Goal: Task Accomplishment & Management: Complete application form

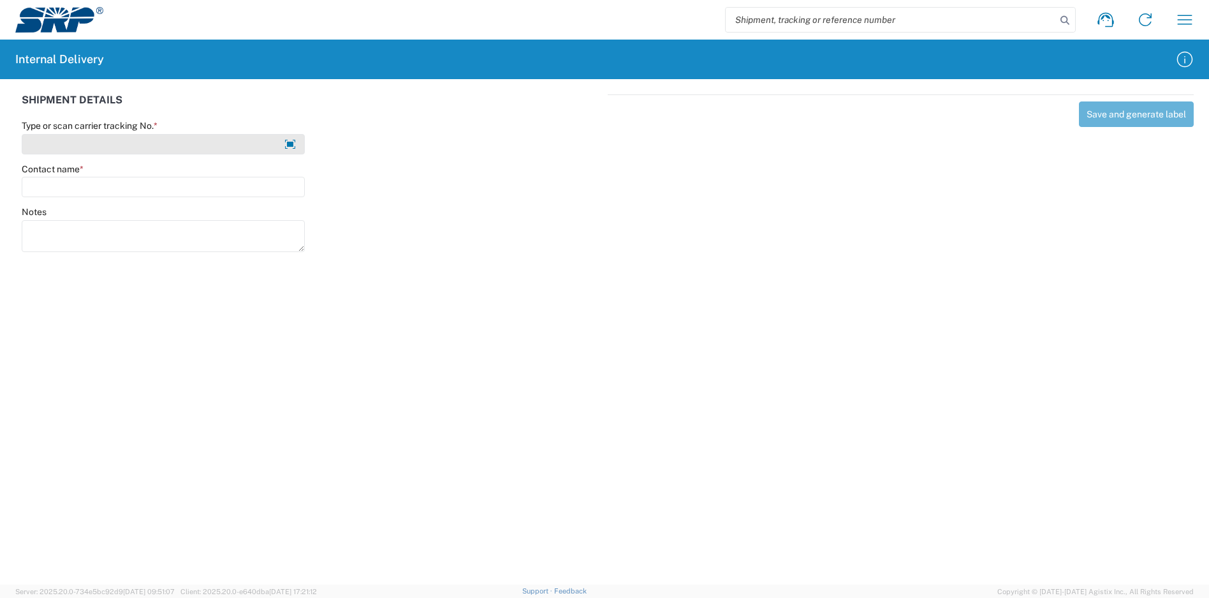
click at [184, 153] on input "Type or scan carrier tracking No. *" at bounding box center [163, 144] width 283 height 20
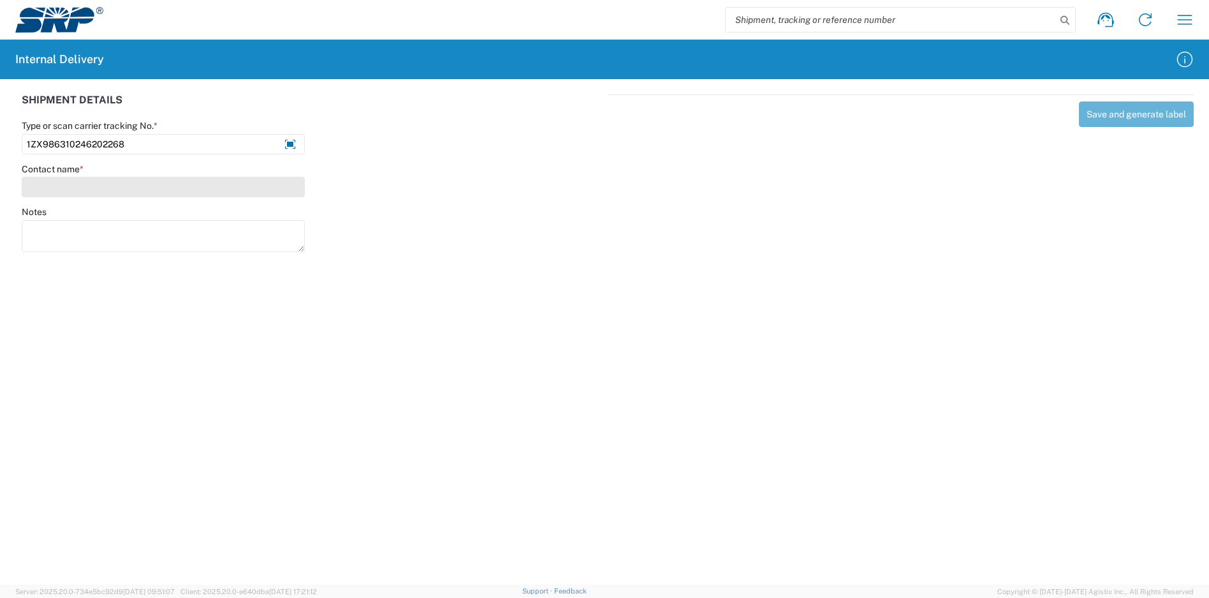
type input "1ZX986310246202268"
click at [131, 191] on input "Contact name *" at bounding box center [163, 187] width 283 height 20
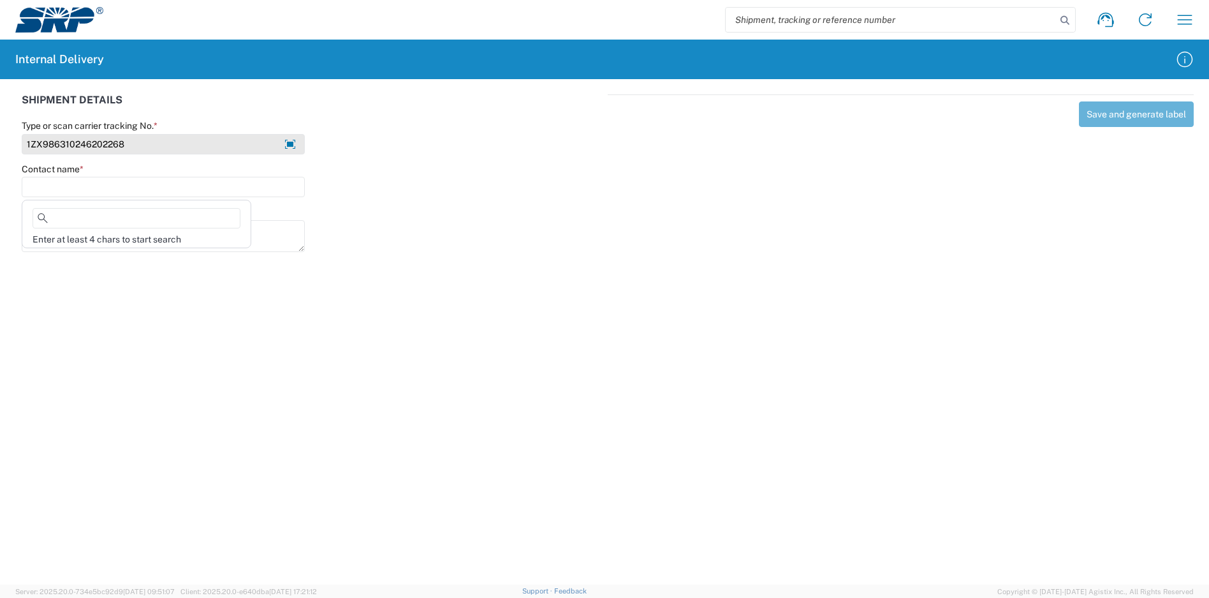
click at [158, 141] on input "1ZX986310246202268" at bounding box center [163, 144] width 283 height 20
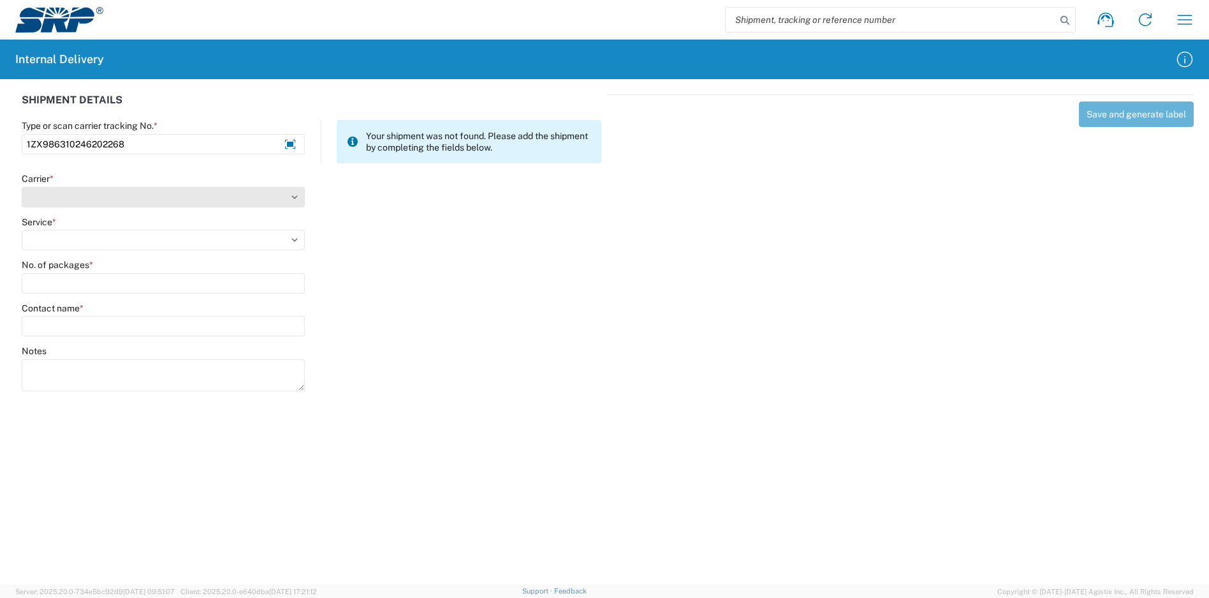
click at [140, 195] on select "Carrier *" at bounding box center [163, 197] width 283 height 20
select select "137"
click at [22, 187] on select "Select Amazon Logistics ATI Trucking BC Dimerco Logistics Empire Southwest FedE…" at bounding box center [163, 197] width 283 height 20
click at [67, 239] on select "Select 3 - 5 Day Bound Printed Matter Express Mail Flat-Rate Envelope Express M…" at bounding box center [163, 240] width 283 height 20
select select "17817"
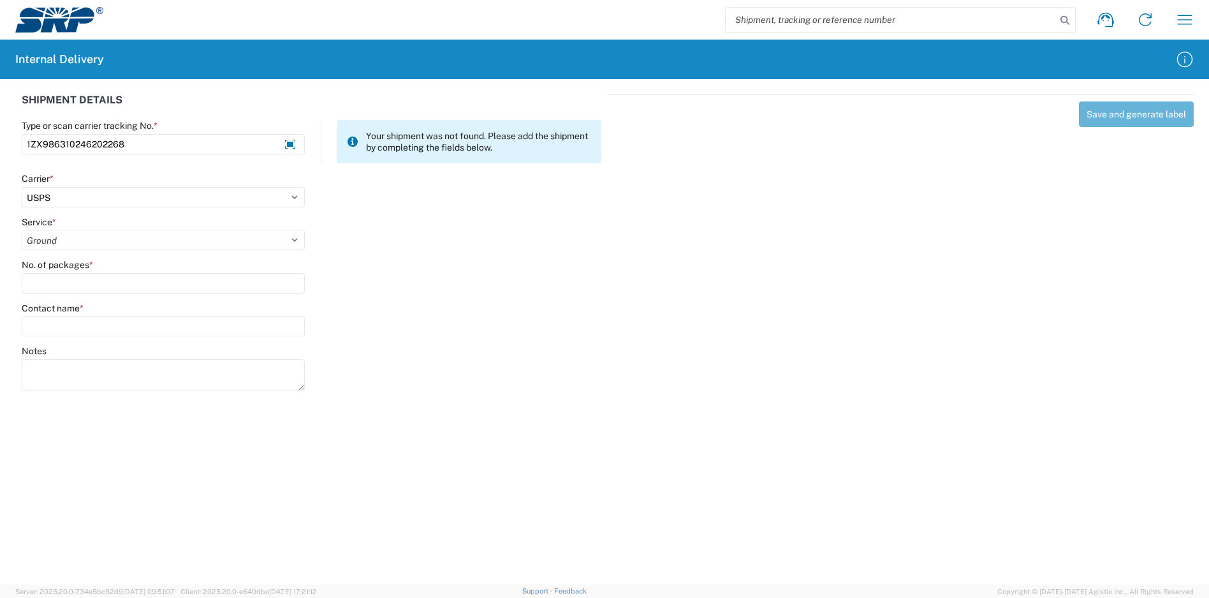
click at [22, 230] on select "Select 3 - 5 Day Bound Printed Matter Express Mail Flat-Rate Envelope Express M…" at bounding box center [163, 240] width 283 height 20
click at [100, 194] on select "Select Amazon Logistics ATI Trucking BC Dimerco Logistics Empire Southwest FedE…" at bounding box center [163, 197] width 283 height 20
select select "12"
click at [22, 187] on select "Select Amazon Logistics ATI Trucking BC Dimerco Logistics Empire Southwest FedE…" at bounding box center [163, 197] width 283 height 20
click at [75, 237] on select "Select 2nd Day Air 2nd Day Air A.M. 3 Day Select Basic BOUND PRINTED MATTER, UP…" at bounding box center [163, 240] width 283 height 20
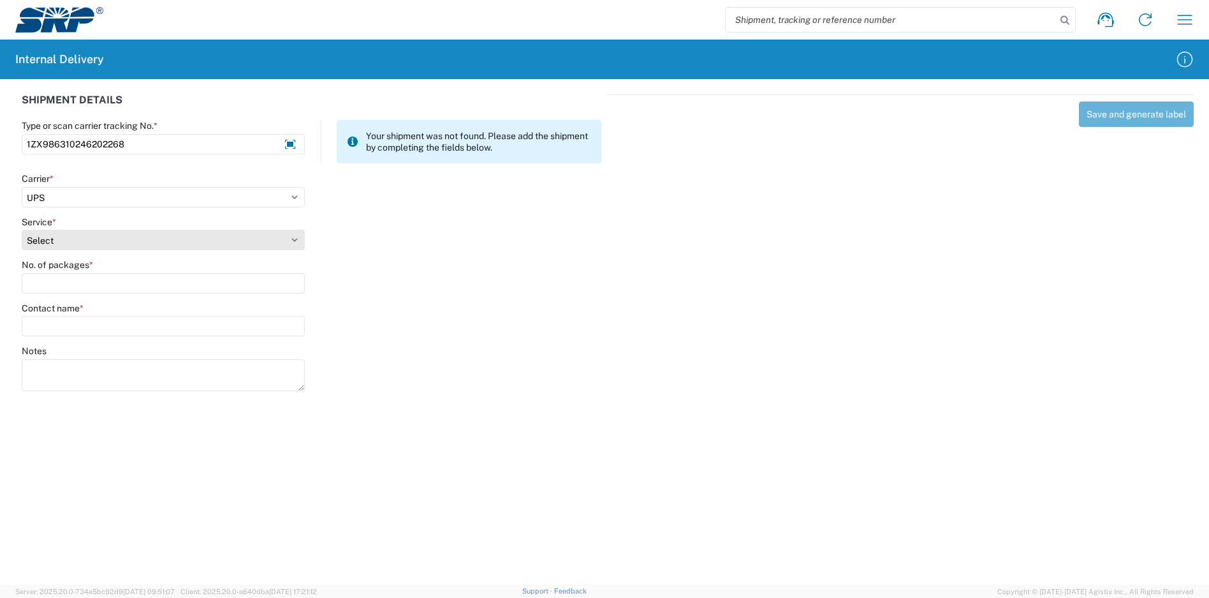
select select "43"
click at [22, 230] on select "Select 2nd Day Air 2nd Day Air A.M. 3 Day Select Basic BOUND PRINTED MATTER, UP…" at bounding box center [163, 240] width 283 height 20
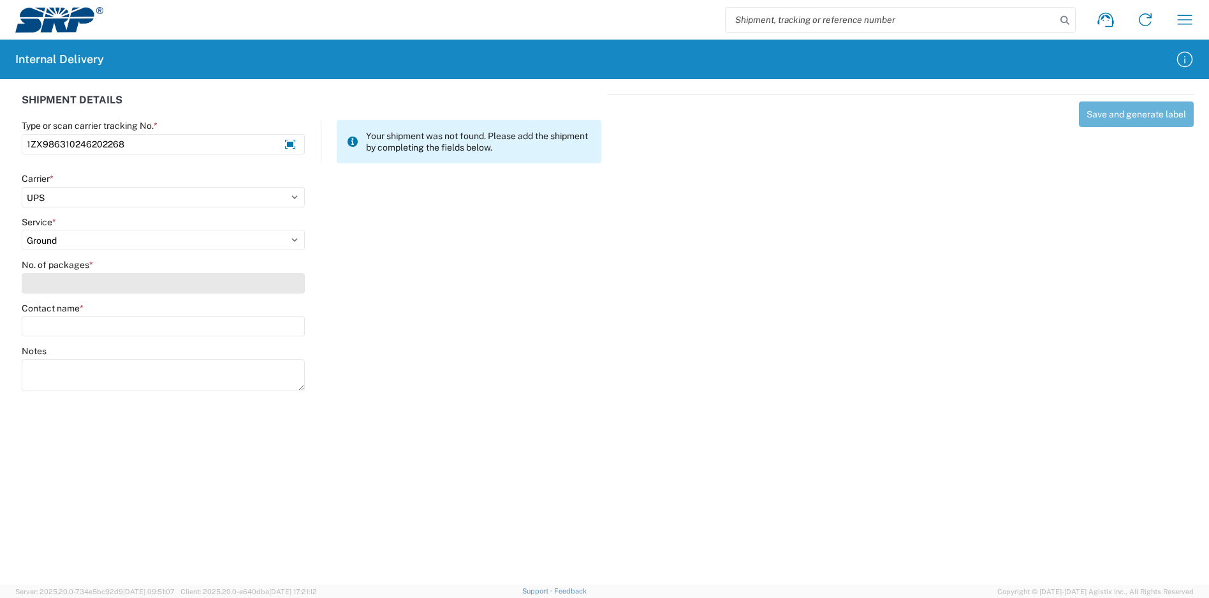
click at [81, 288] on input "No. of packages *" at bounding box center [163, 283] width 283 height 20
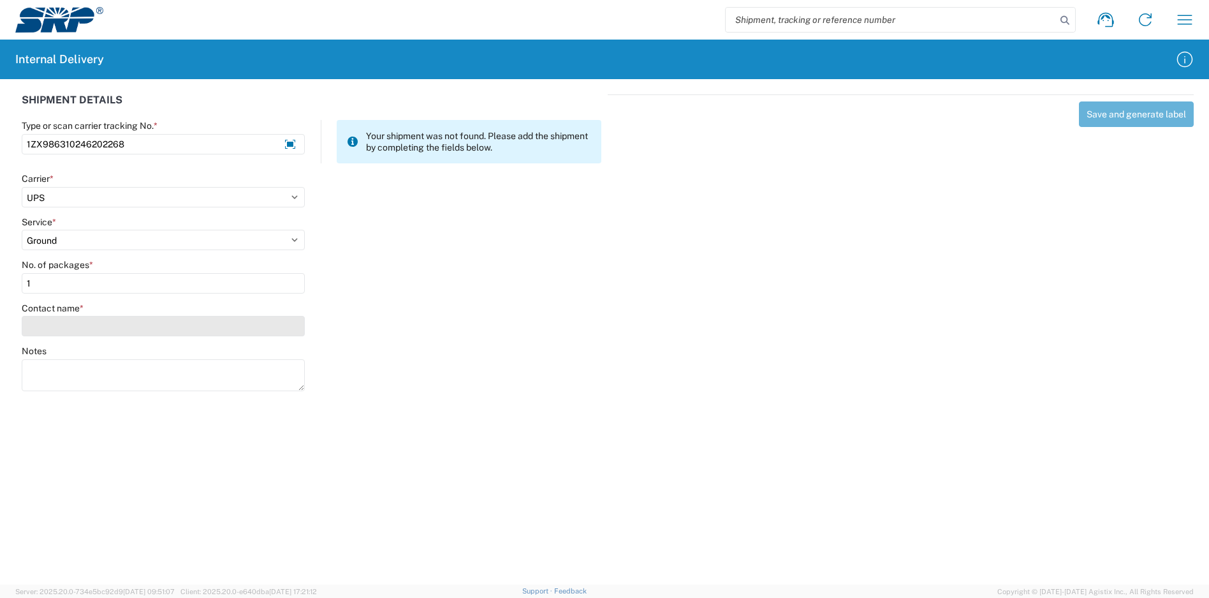
type input "1"
click at [91, 326] on input "Contact name *" at bounding box center [163, 326] width 283 height 20
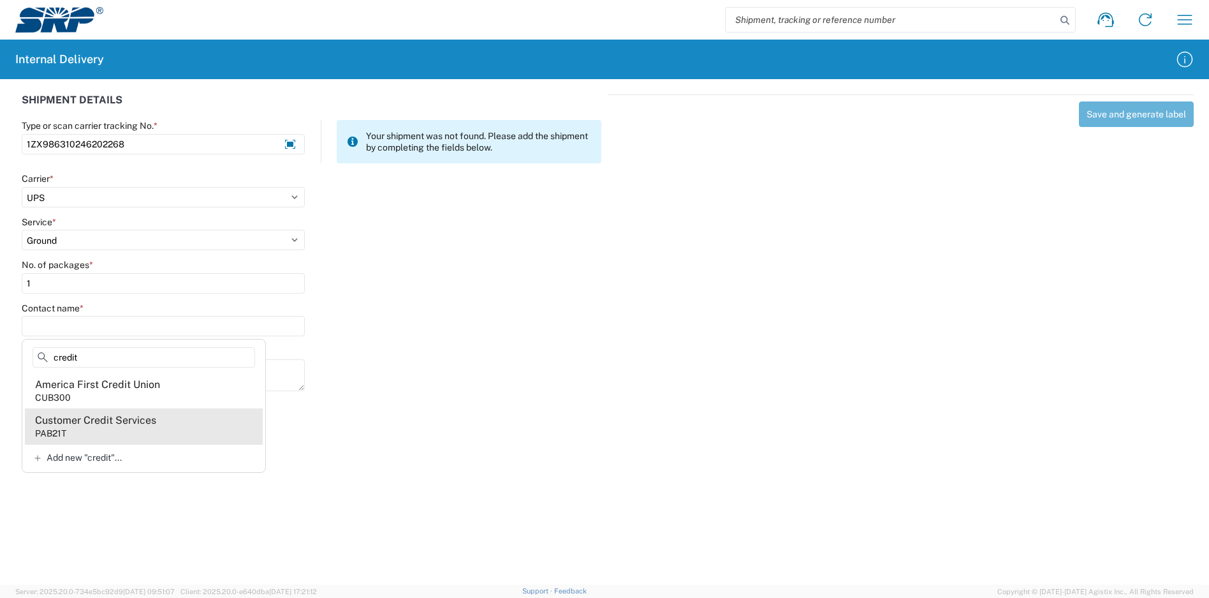
type input "credit"
click at [115, 425] on div "Customer Credit Services" at bounding box center [95, 420] width 121 height 14
type input "Customer Credit Services"
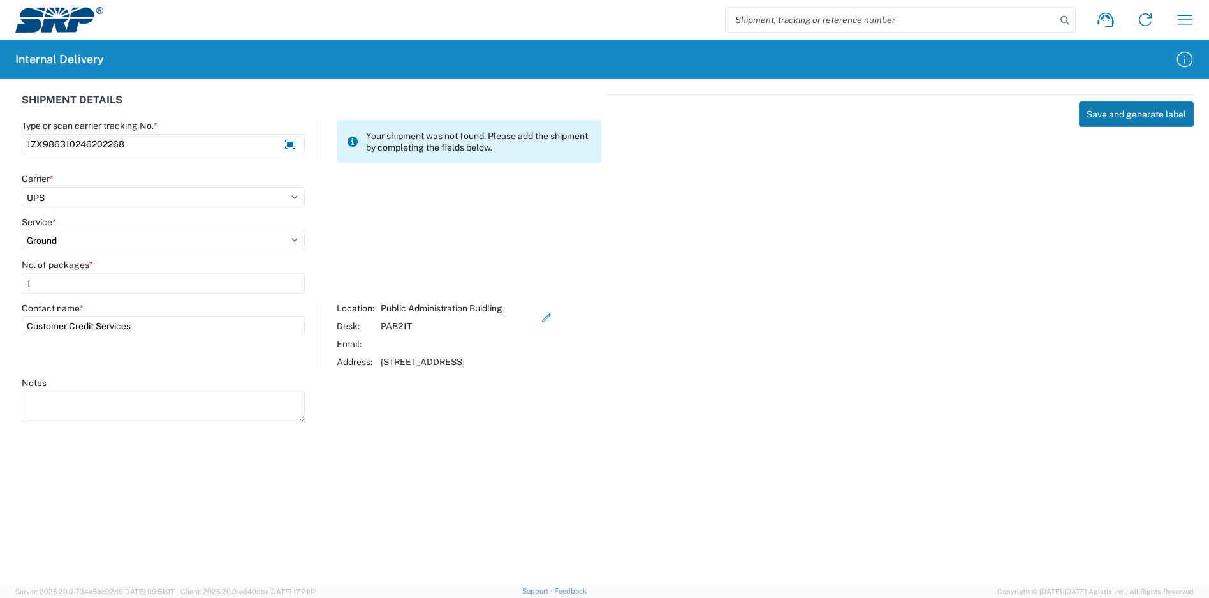
click at [1139, 118] on button "Save and generate label" at bounding box center [1136, 114] width 115 height 26
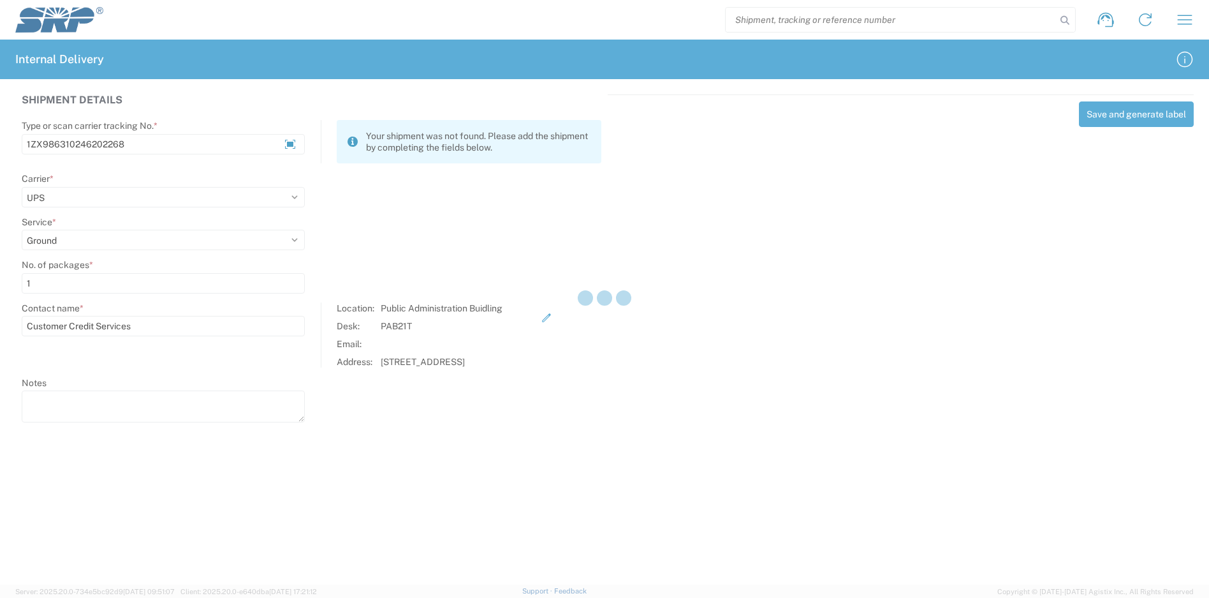
select select
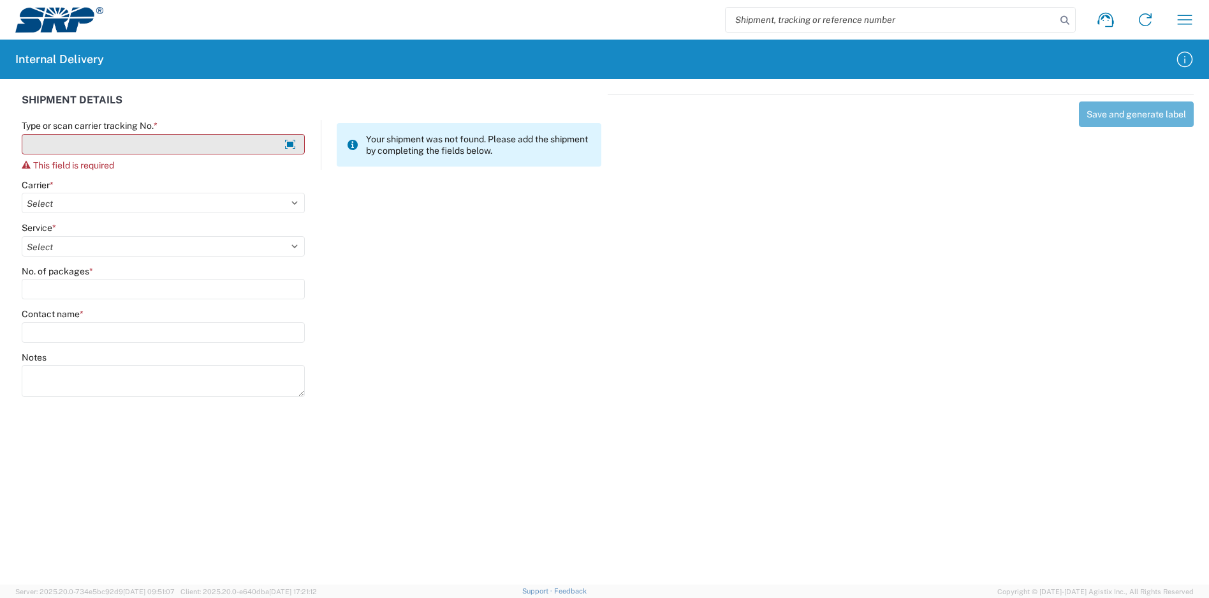
click at [137, 142] on input "Type or scan carrier tracking No. *" at bounding box center [163, 144] width 283 height 20
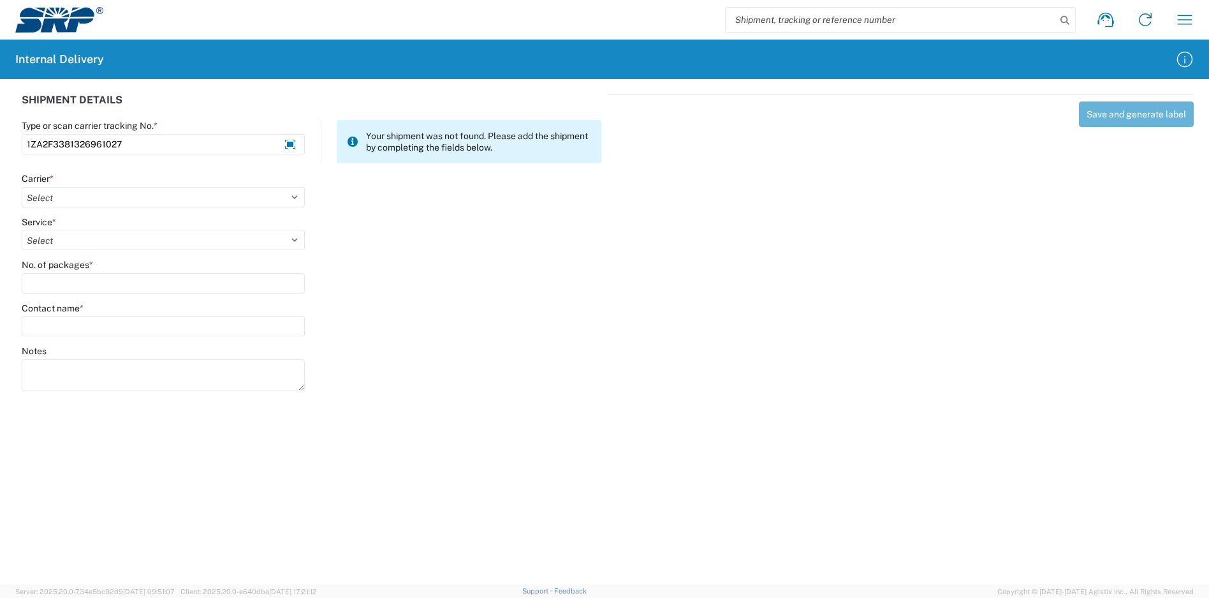
type input "1ZA2F3381326961027"
click at [156, 173] on div "SHIPMENT DETAILS Type or scan carrier tracking No. * 1ZA2F3381326961027 Your sh…" at bounding box center [311, 248] width 593 height 308
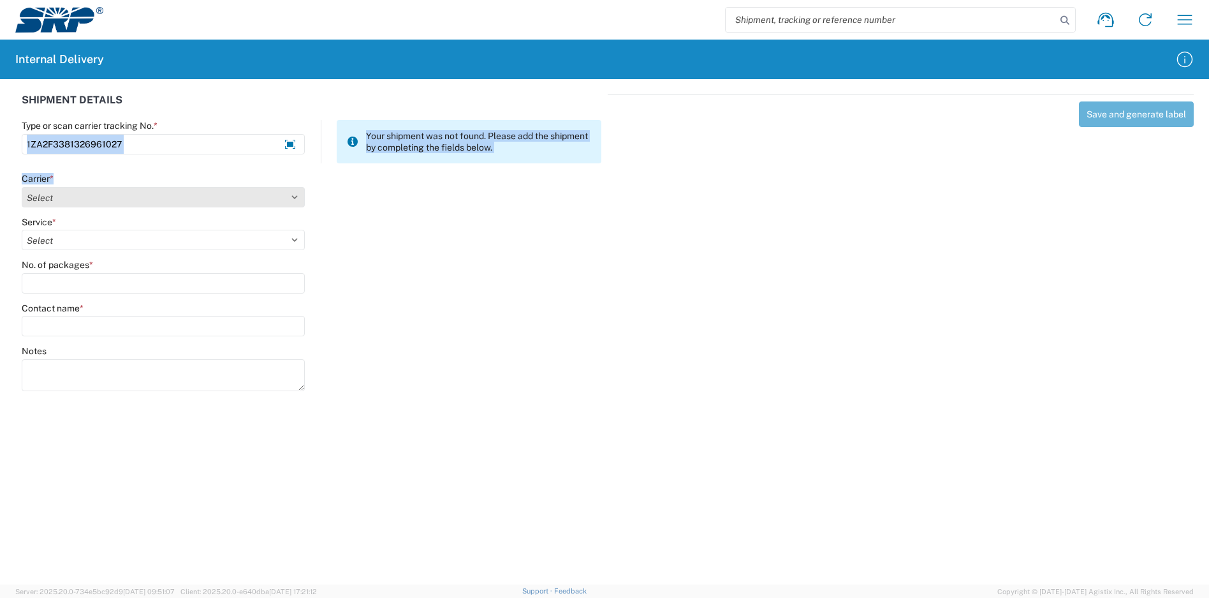
drag, startPoint x: 156, startPoint y: 173, endPoint x: 158, endPoint y: 193, distance: 19.2
click at [158, 193] on select "Select Amazon Logistics ATI Trucking BC Dimerco Logistics Empire Southwest FedE…" at bounding box center [163, 197] width 283 height 20
select select "12"
click at [22, 187] on select "Select Amazon Logistics ATI Trucking BC Dimerco Logistics Empire Southwest FedE…" at bounding box center [163, 197] width 283 height 20
click at [92, 235] on select "Select 2nd Day Air 2nd Day Air A.M. 3 Day Select Basic BOUND PRINTED MATTER, UP…" at bounding box center [163, 240] width 283 height 20
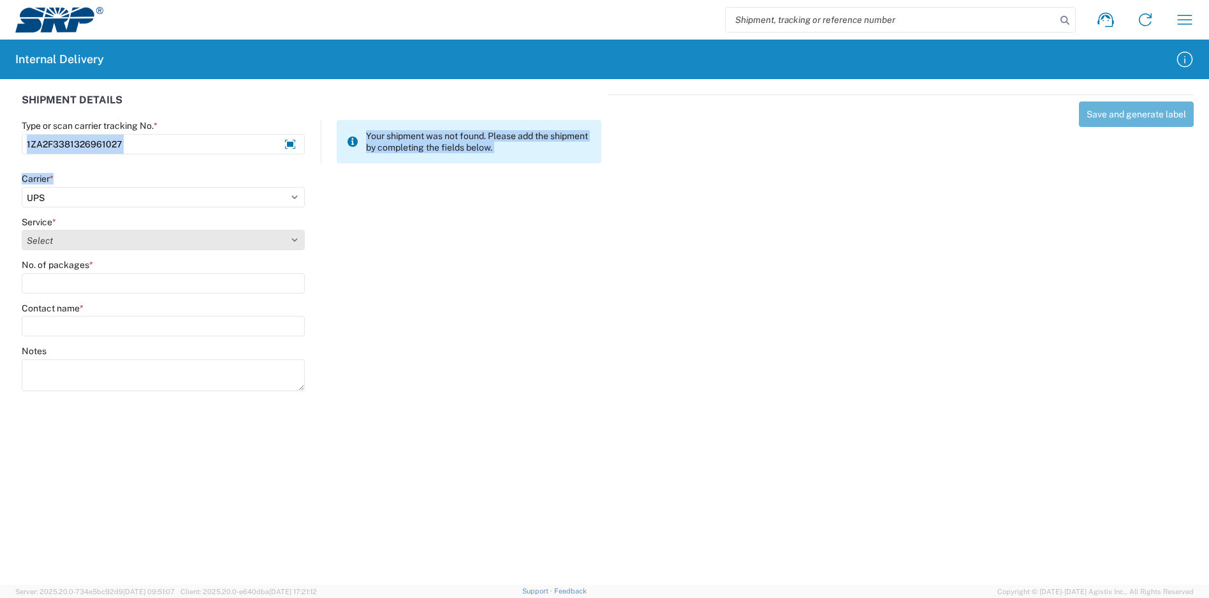
select select "41"
click at [22, 230] on select "Select 2nd Day Air 2nd Day Air A.M. 3 Day Select Basic BOUND PRINTED MATTER, UP…" at bounding box center [163, 240] width 283 height 20
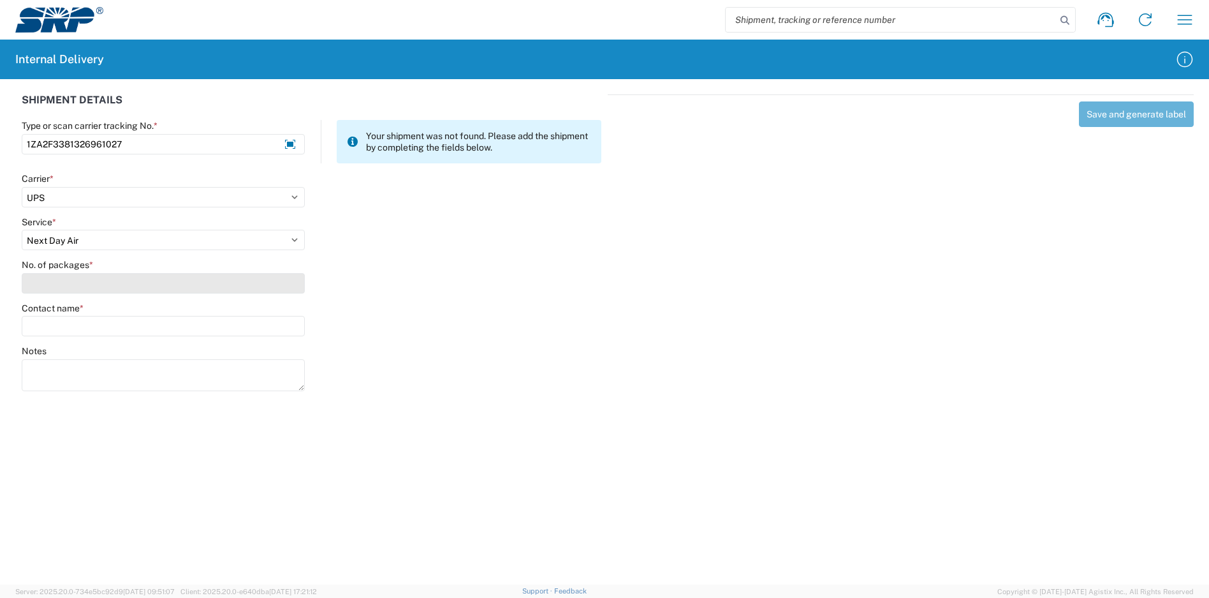
click at [99, 279] on input "No. of packages *" at bounding box center [163, 283] width 283 height 20
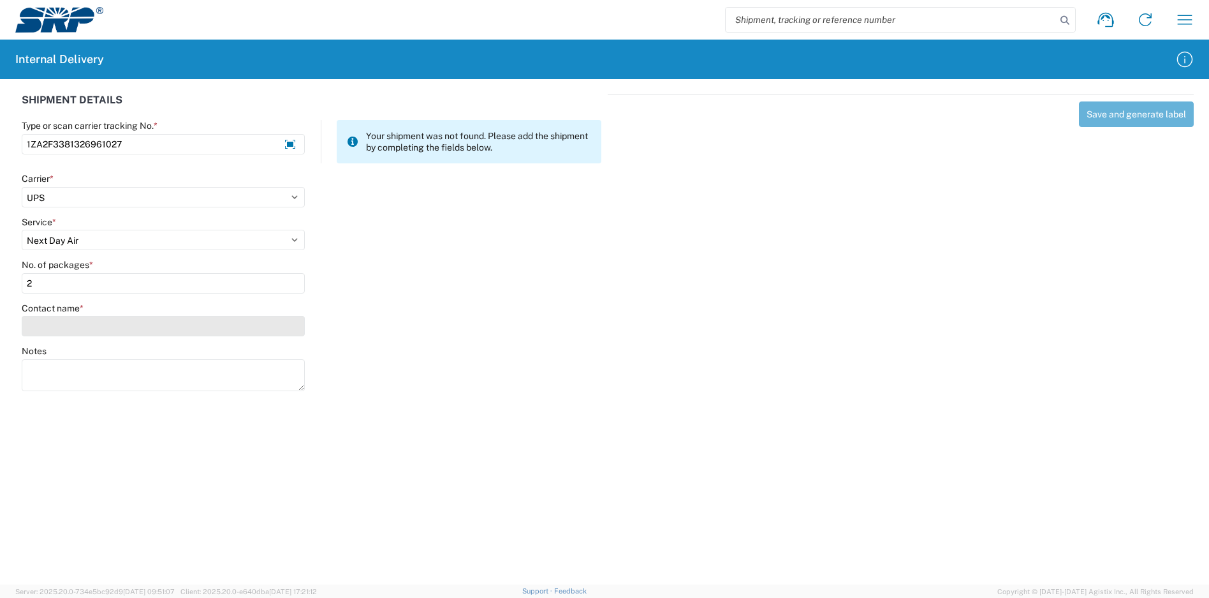
type input "2"
click at [103, 334] on input "Contact name *" at bounding box center [163, 326] width 283 height 20
type input "y"
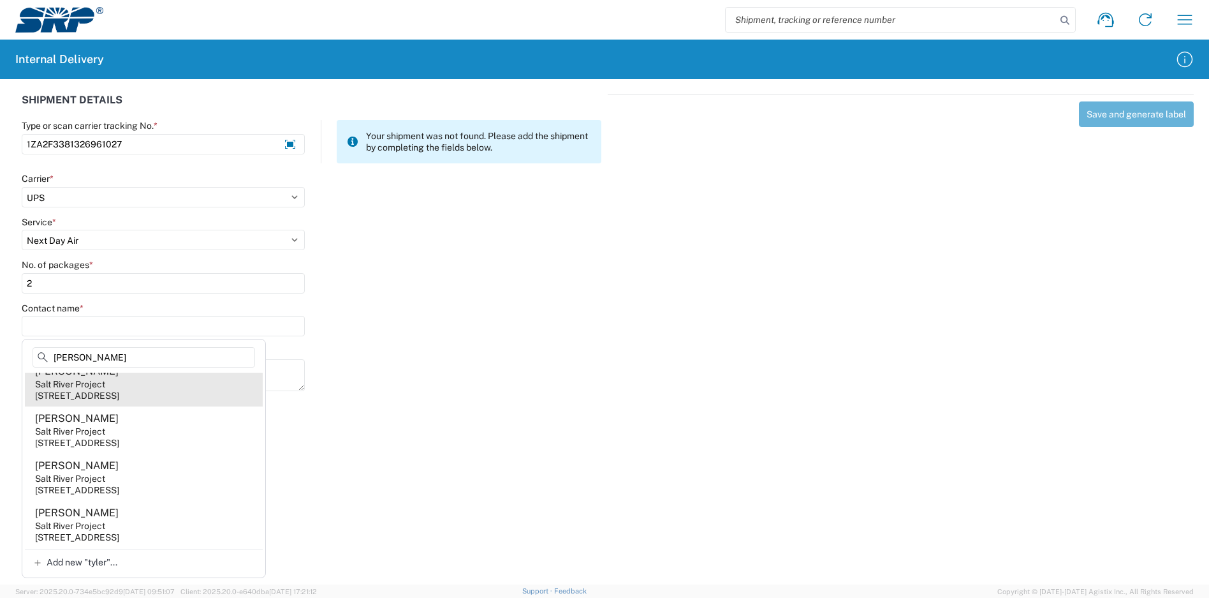
scroll to position [765, 0]
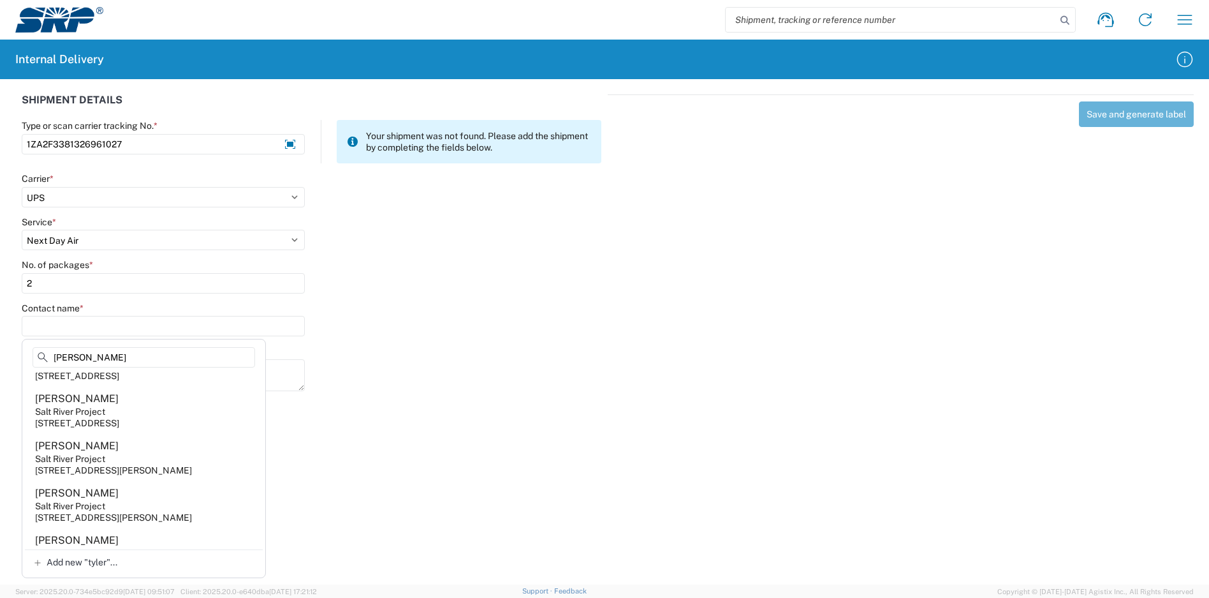
drag, startPoint x: 108, startPoint y: 360, endPoint x: 32, endPoint y: 354, distance: 76.8
click at [32, 354] on div "[PERSON_NAME]" at bounding box center [144, 360] width 238 height 26
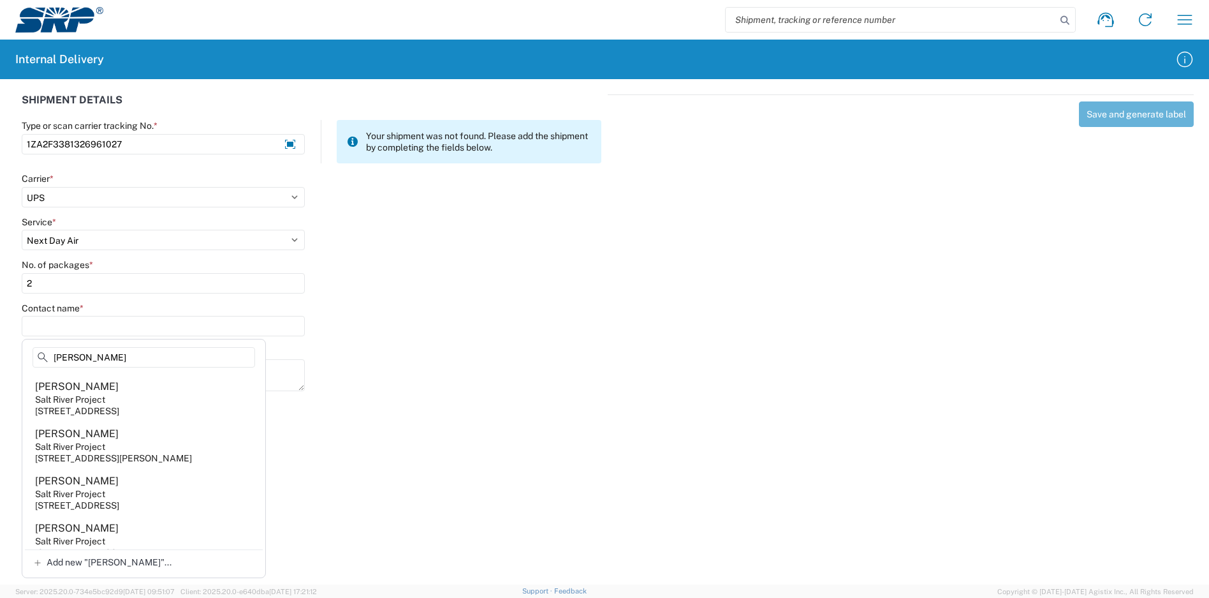
scroll to position [1722, 0]
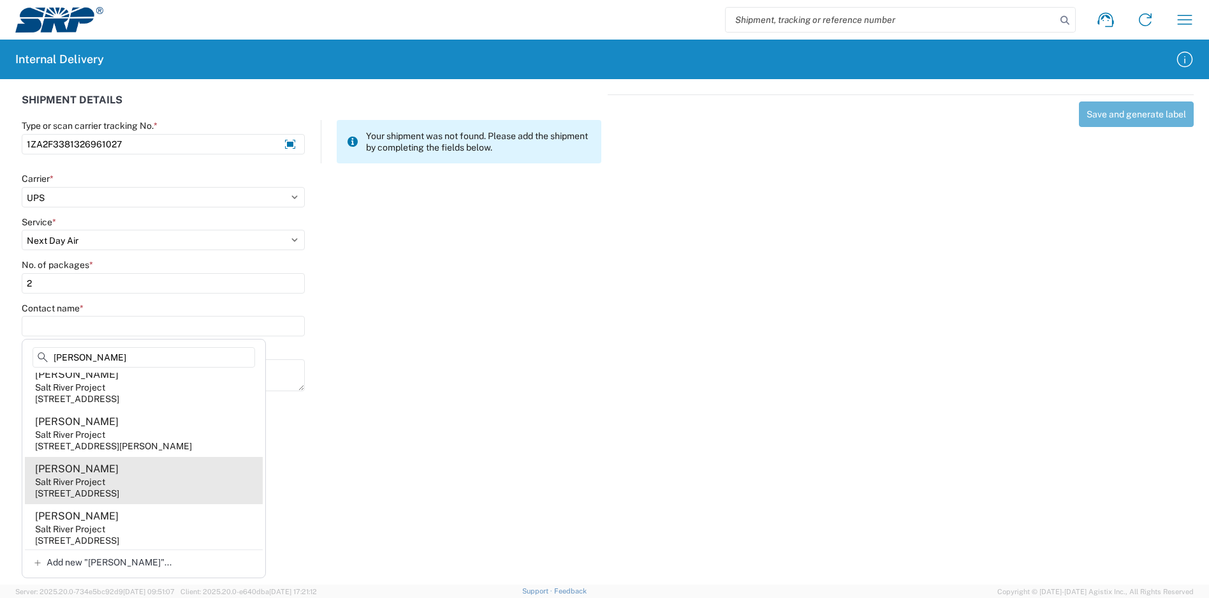
type input "[PERSON_NAME]"
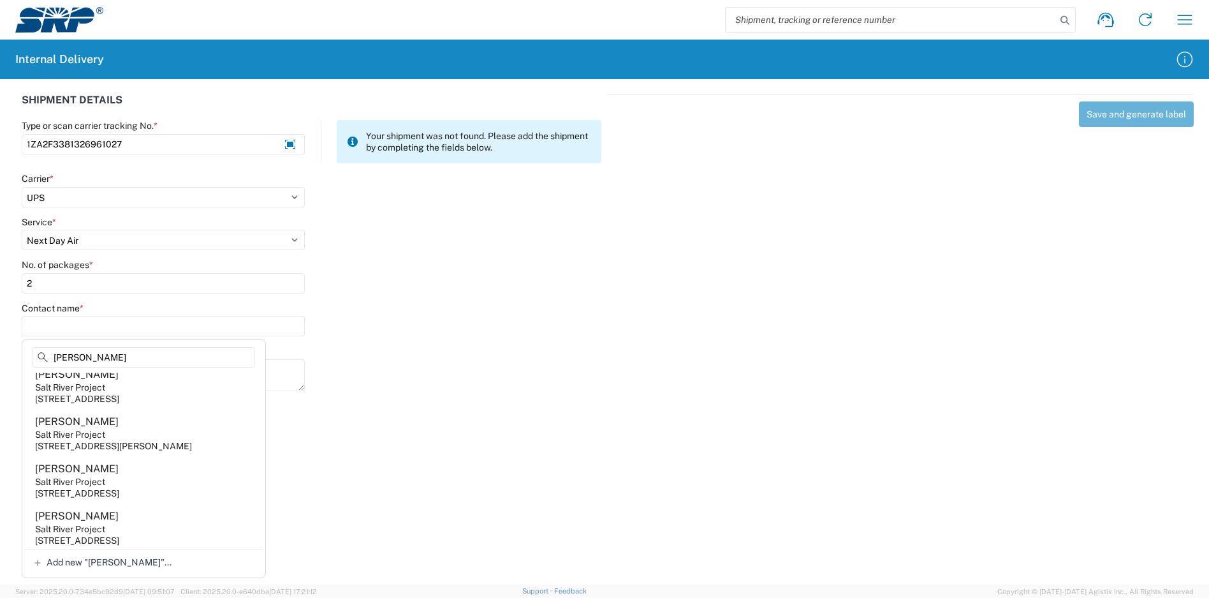
click at [145, 504] on agx-address-suggestion-item "[PERSON_NAME] Salt River Project [STREET_ADDRESS]" at bounding box center [144, 480] width 238 height 47
type input "[PERSON_NAME]"
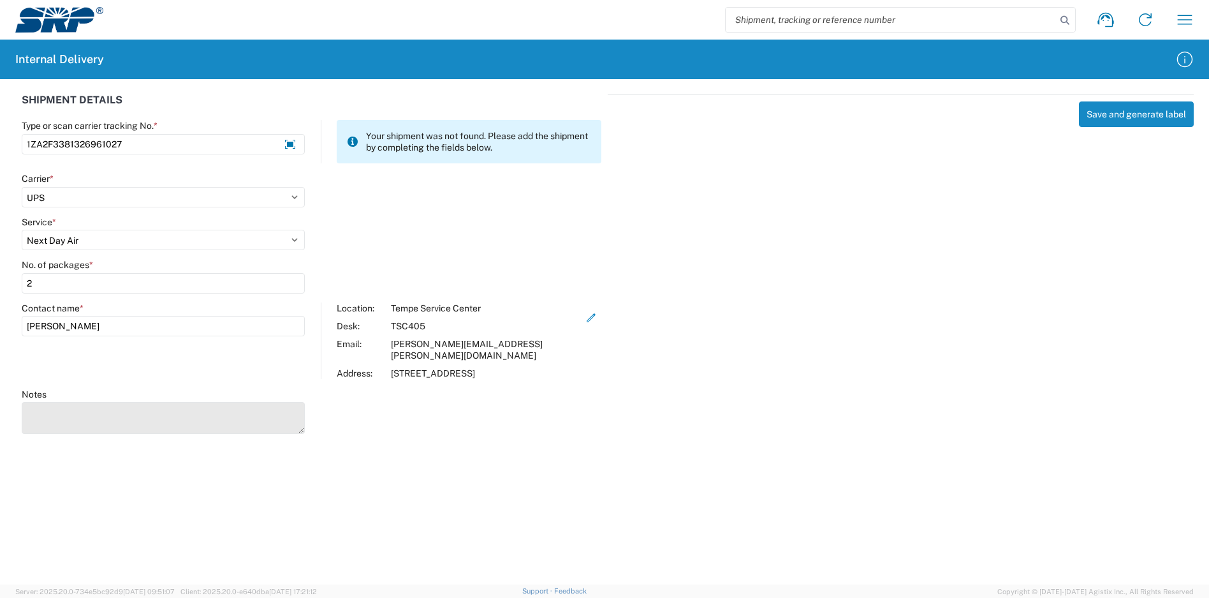
drag, startPoint x: 171, startPoint y: 413, endPoint x: 160, endPoint y: 413, distance: 10.9
click at [163, 413] on textarea "Notes" at bounding box center [163, 418] width 283 height 32
type textarea "1ZA2F3381326969869"
click at [1126, 111] on button "Save and generate label" at bounding box center [1136, 114] width 115 height 26
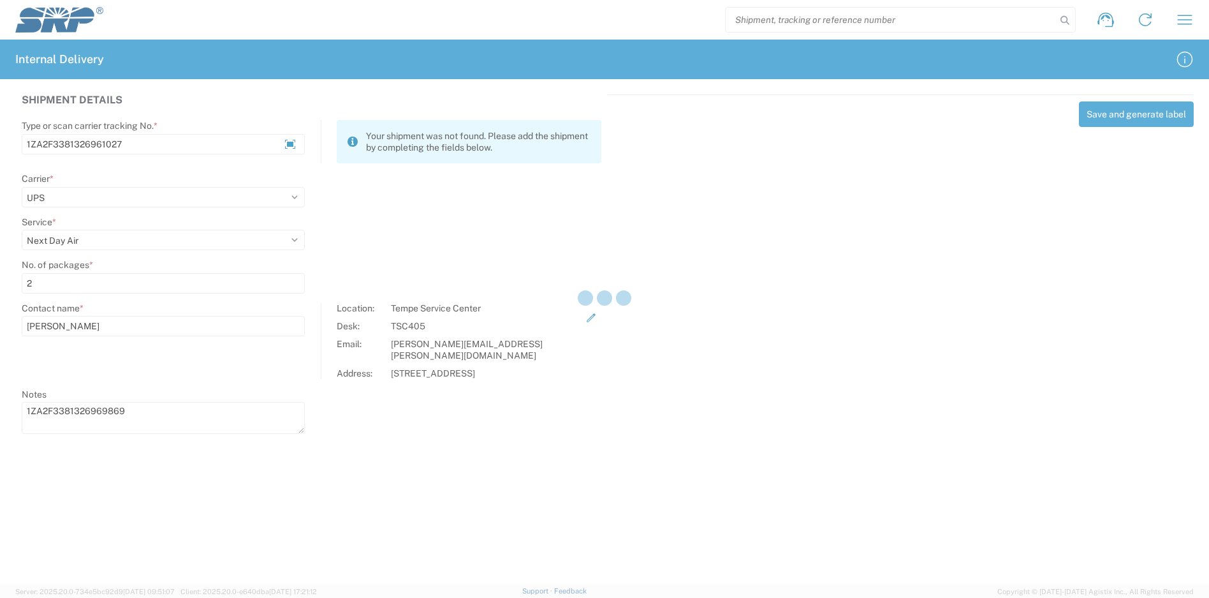
select select
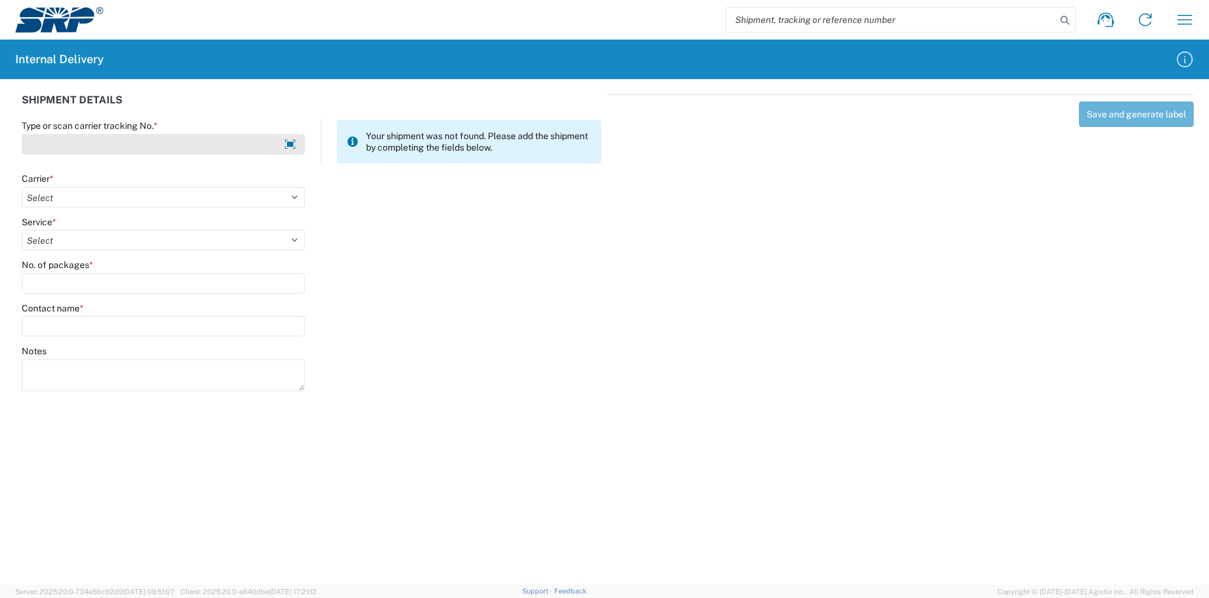
click at [101, 147] on input "Type or scan carrier tracking No. *" at bounding box center [163, 144] width 283 height 20
type input "TBA324999904200"
click at [111, 204] on select "Select Amazon Logistics ATI Trucking BC Dimerco Logistics Empire Southwest FedE…" at bounding box center [163, 197] width 283 height 20
select select "8933"
click at [22, 187] on select "Select Amazon Logistics ATI Trucking BC Dimerco Logistics Empire Southwest FedE…" at bounding box center [163, 197] width 283 height 20
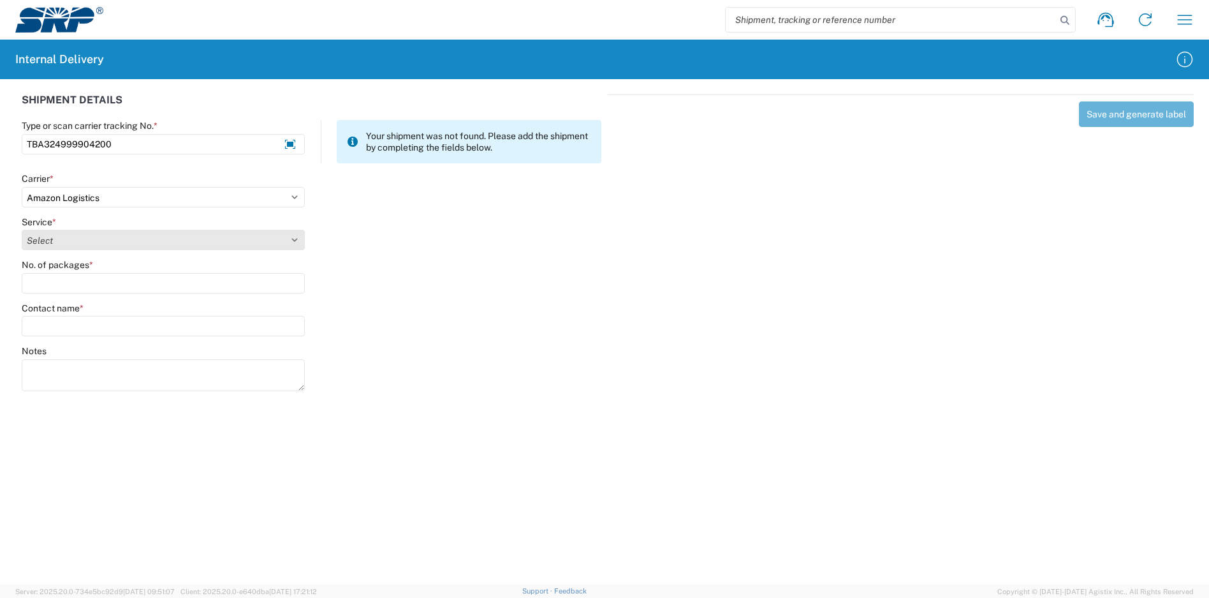
click at [66, 235] on select "Select Amazon Logistics TBA Rail TL Standard 3 - 5 Day" at bounding box center [163, 240] width 283 height 20
select select "24525"
click at [22, 230] on select "Select Amazon Logistics TBA Rail TL Standard 3 - 5 Day" at bounding box center [163, 240] width 283 height 20
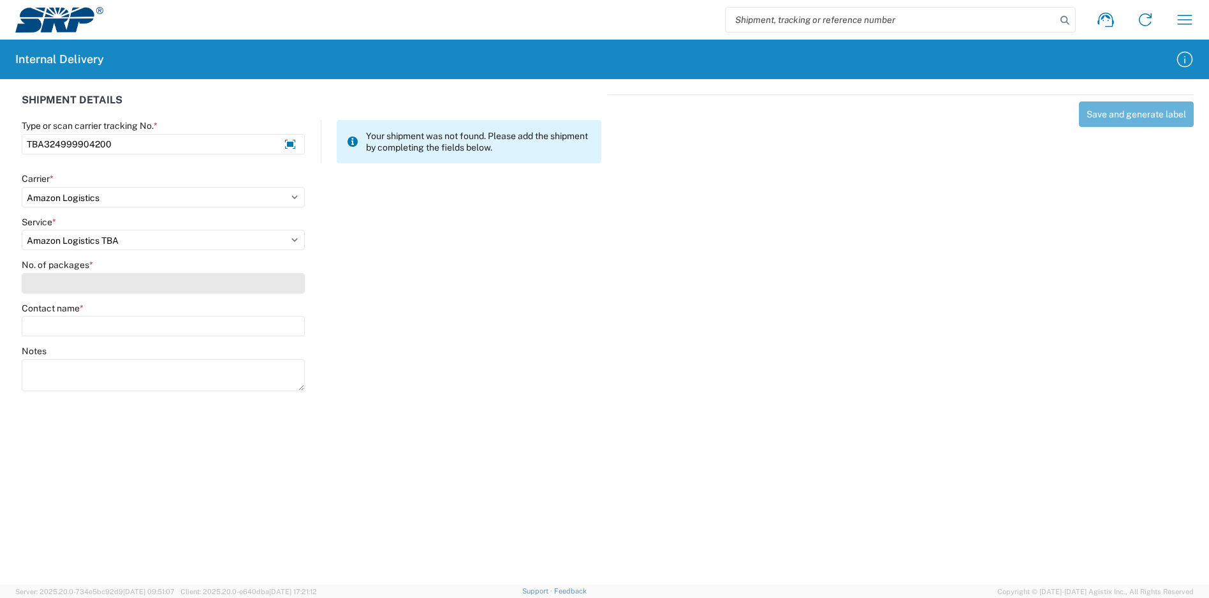
click at [63, 277] on input "No. of packages *" at bounding box center [163, 283] width 283 height 20
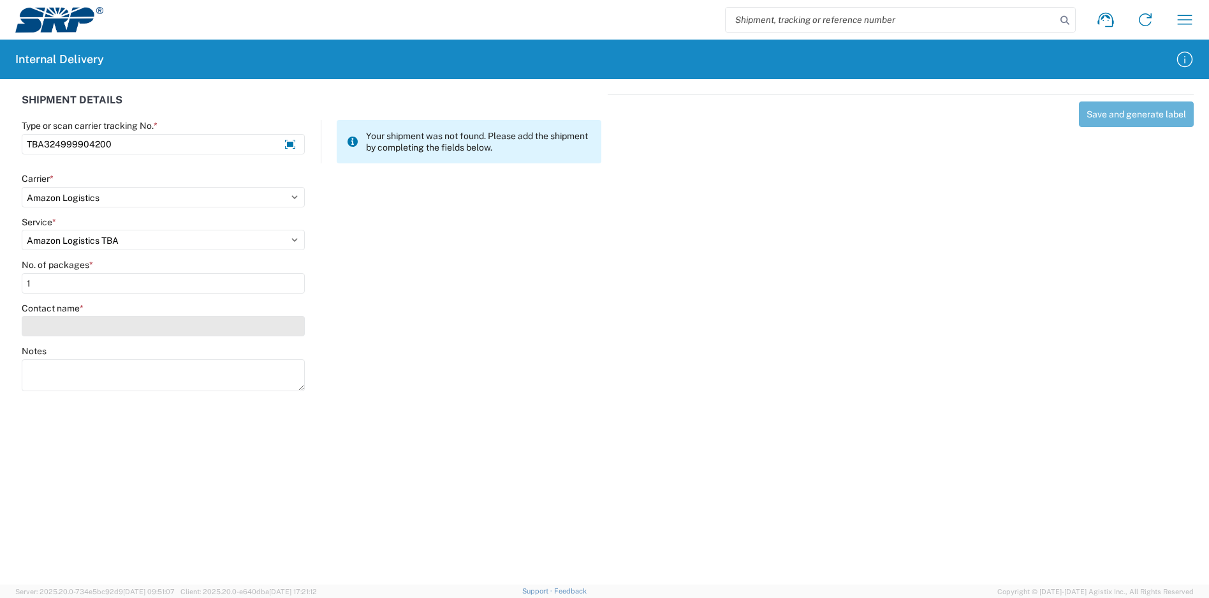
type input "1"
click at [78, 323] on input "Contact name *" at bounding box center [163, 326] width 283 height 20
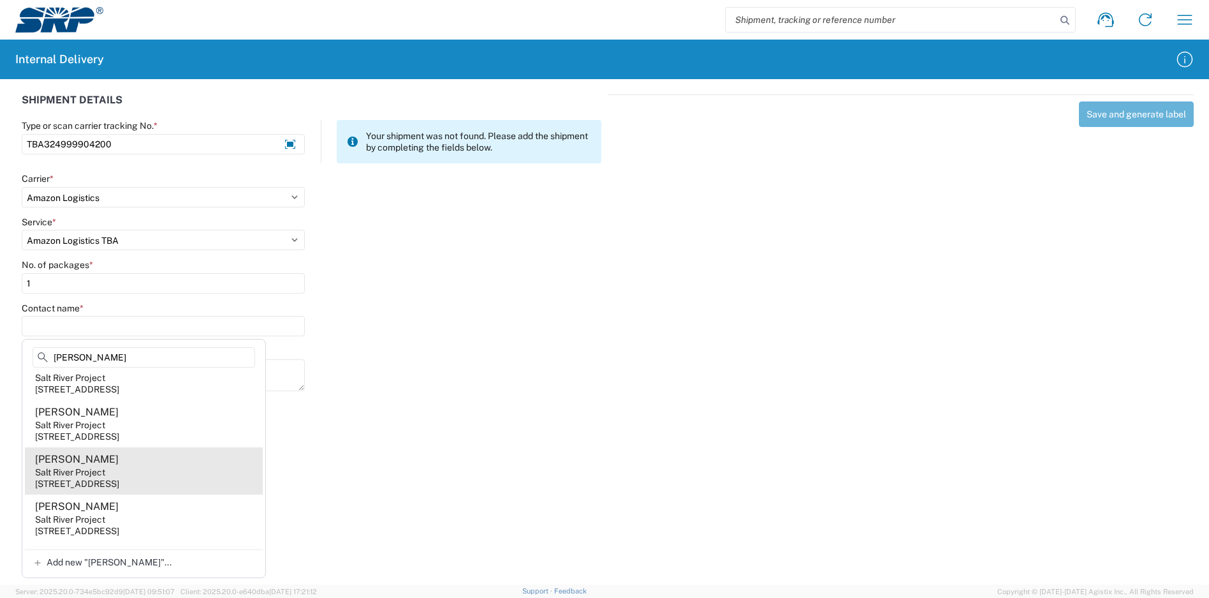
scroll to position [893, 0]
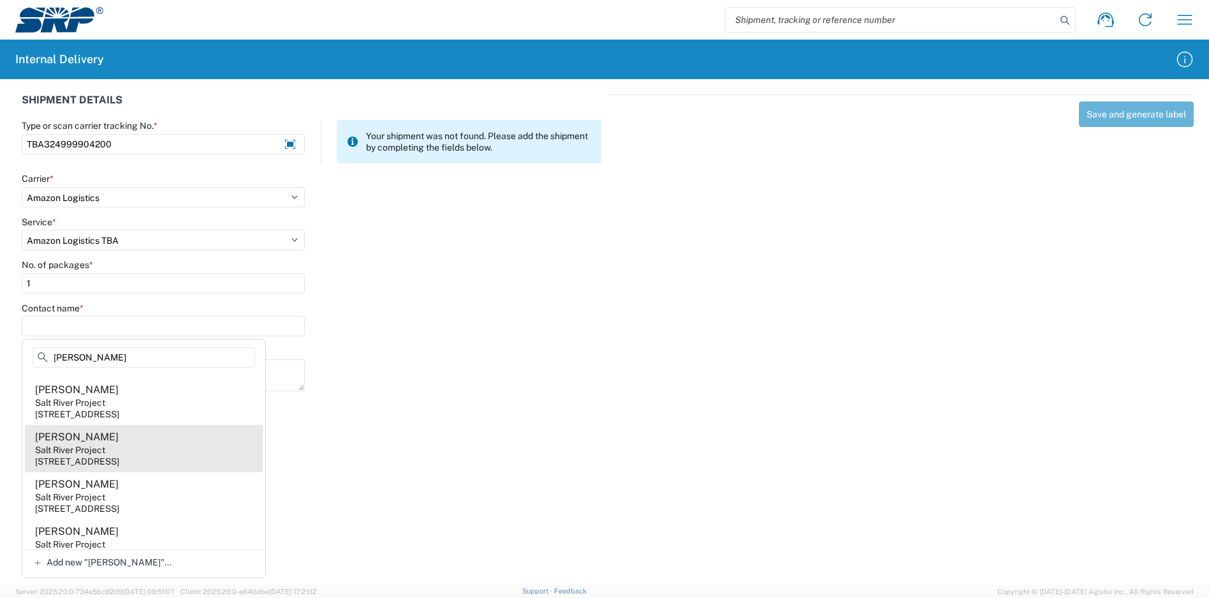
type input "[PERSON_NAME]"
click at [164, 472] on agx-address-suggestion-item "[PERSON_NAME] Salt River Project [STREET_ADDRESS]" at bounding box center [144, 448] width 238 height 47
type input "[PERSON_NAME]"
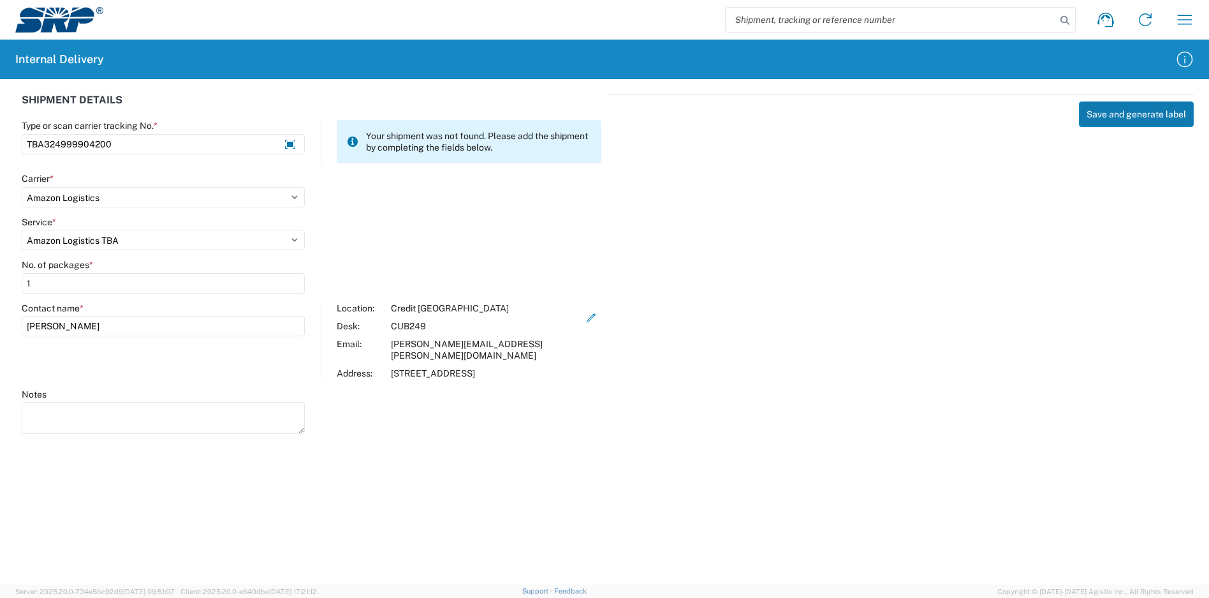
click at [1128, 114] on button "Save and generate label" at bounding box center [1136, 114] width 115 height 26
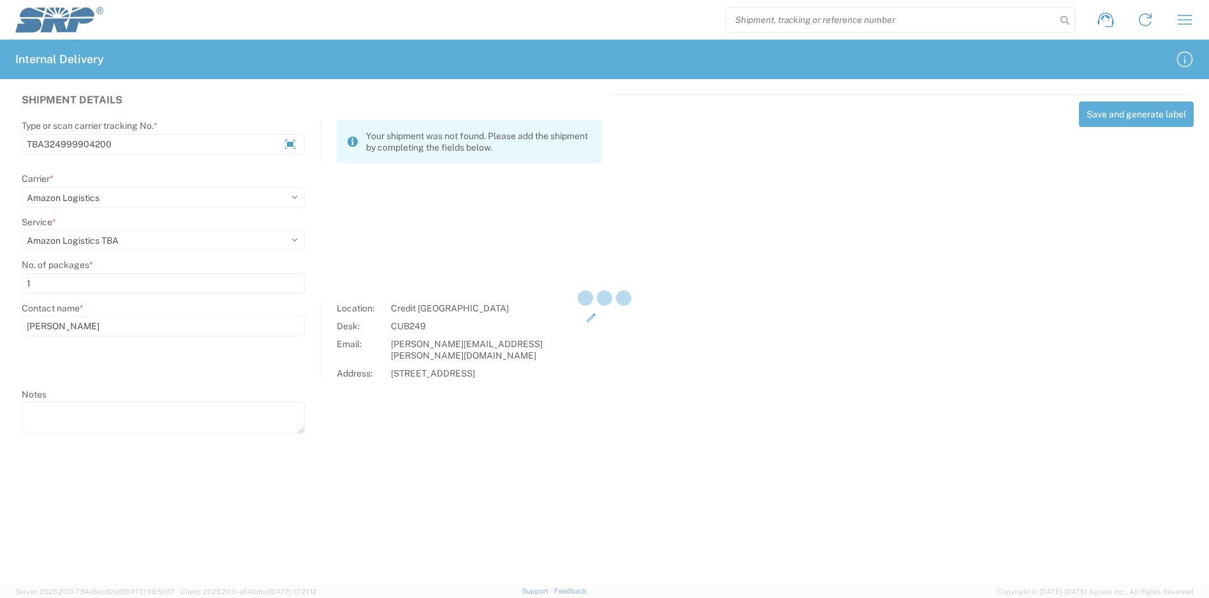
select select
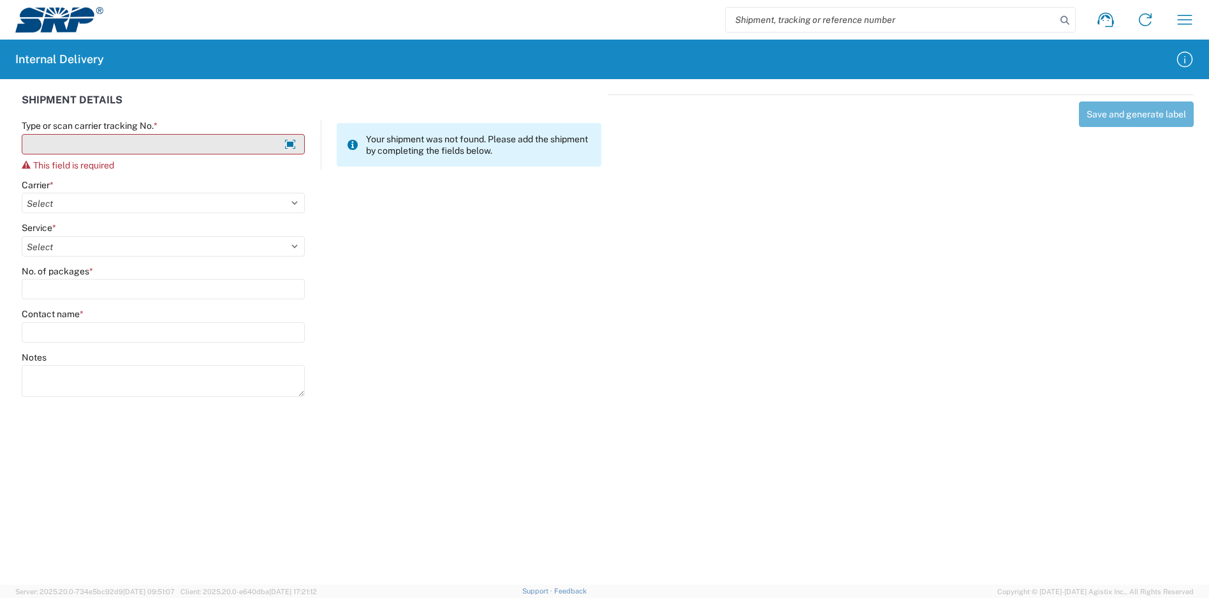
click at [108, 146] on input "Type or scan carrier tracking No. *" at bounding box center [163, 144] width 283 height 20
click at [88, 147] on input "Type or scan carrier tracking No. *" at bounding box center [163, 144] width 283 height 20
type input "4"
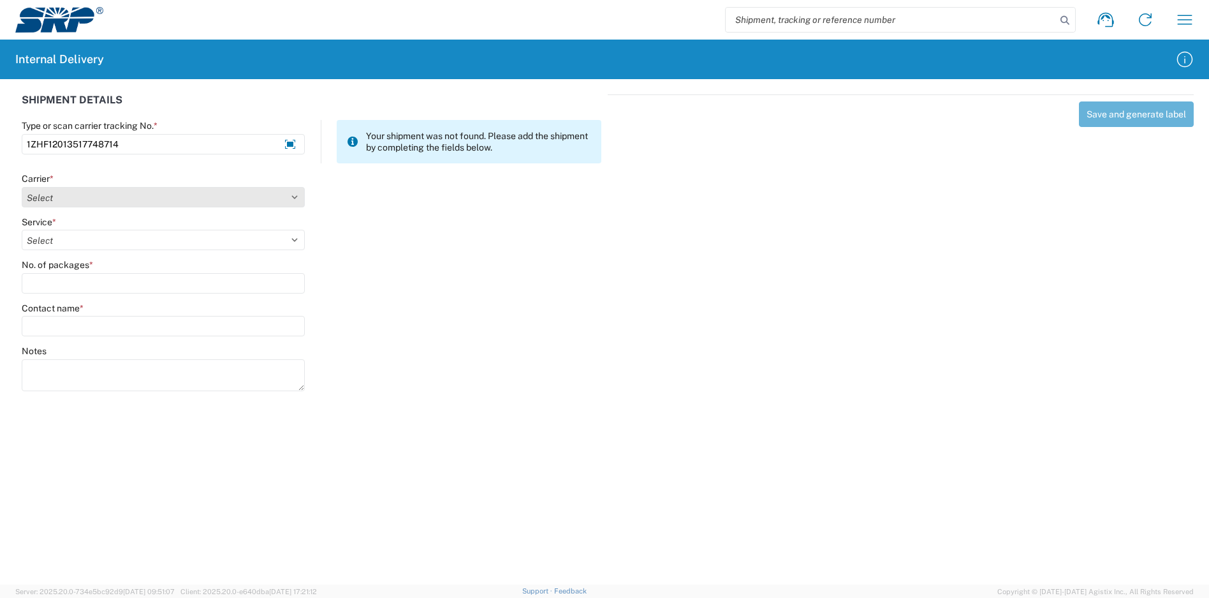
type input "1ZHF12013517748714"
click at [86, 195] on select "Select Amazon Logistics ATI Trucking BC Dimerco Logistics Empire Southwest FedE…" at bounding box center [163, 197] width 283 height 20
select select "12"
click at [22, 187] on select "Select Amazon Logistics ATI Trucking BC Dimerco Logistics Empire Southwest FedE…" at bounding box center [163, 197] width 283 height 20
select select "42"
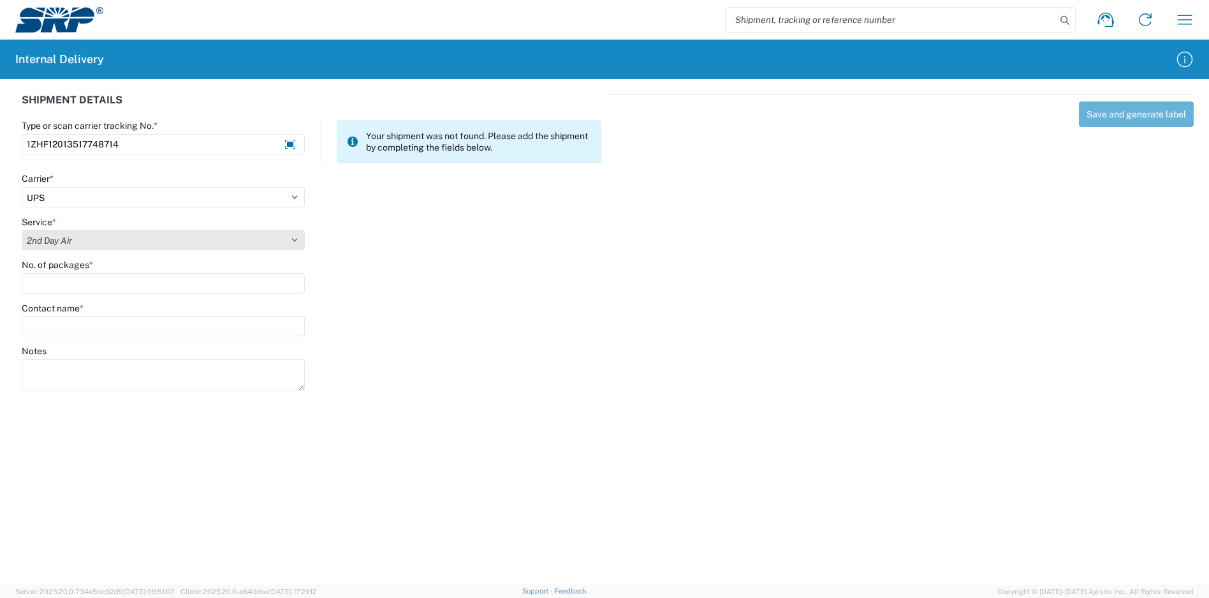
click at [22, 230] on select "Select 2nd Day Air 2nd Day Air A.M. 3 Day Select Basic BOUND PRINTED MATTER, UP…" at bounding box center [163, 240] width 283 height 20
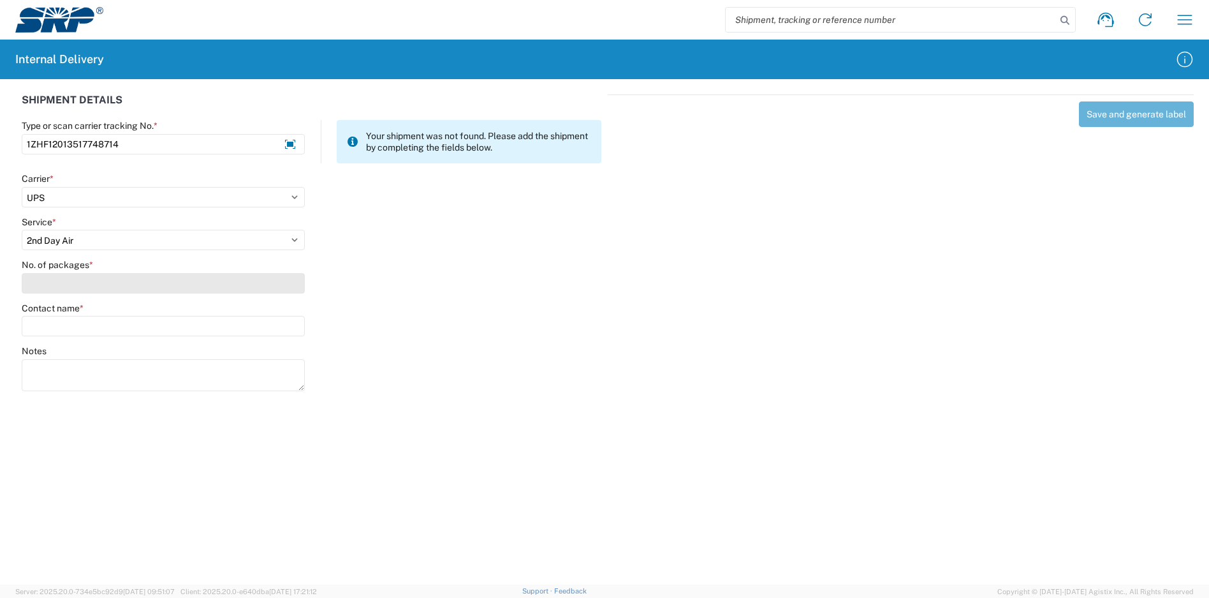
click at [121, 284] on input "No. of packages *" at bounding box center [163, 283] width 283 height 20
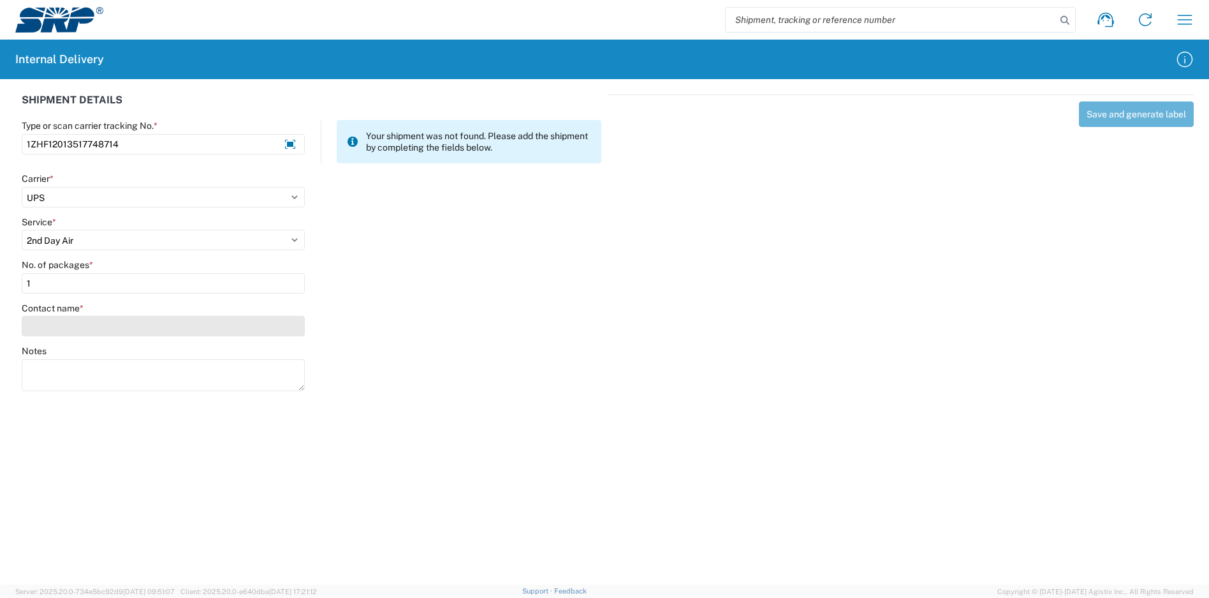
type input "1"
click at [112, 332] on input "Contact name *" at bounding box center [163, 326] width 283 height 20
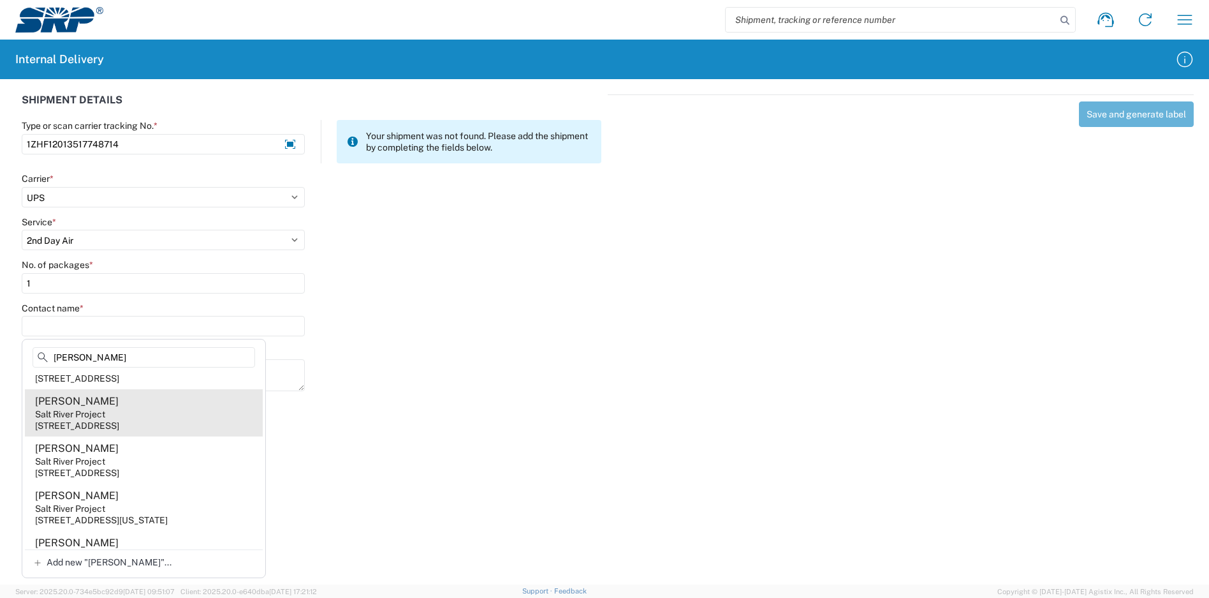
type input "[PERSON_NAME]"
click at [159, 436] on agx-address-suggestion-item "[PERSON_NAME] Salt River Project [STREET_ADDRESS]" at bounding box center [144, 412] width 238 height 47
type input "[PERSON_NAME]"
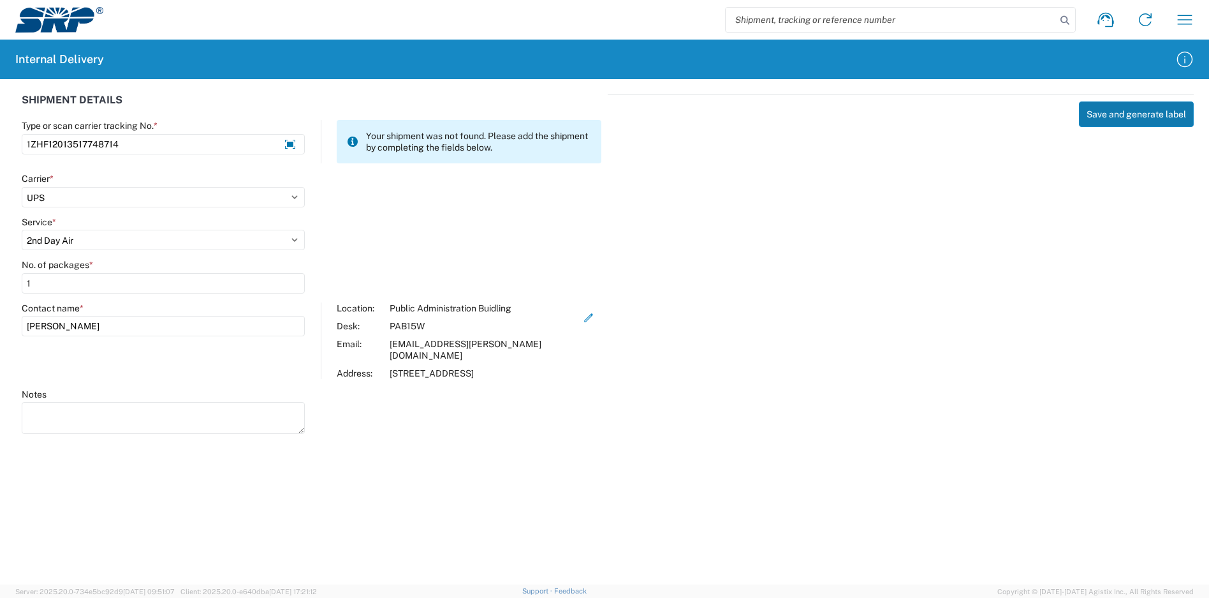
click at [1131, 115] on button "Save and generate label" at bounding box center [1136, 114] width 115 height 26
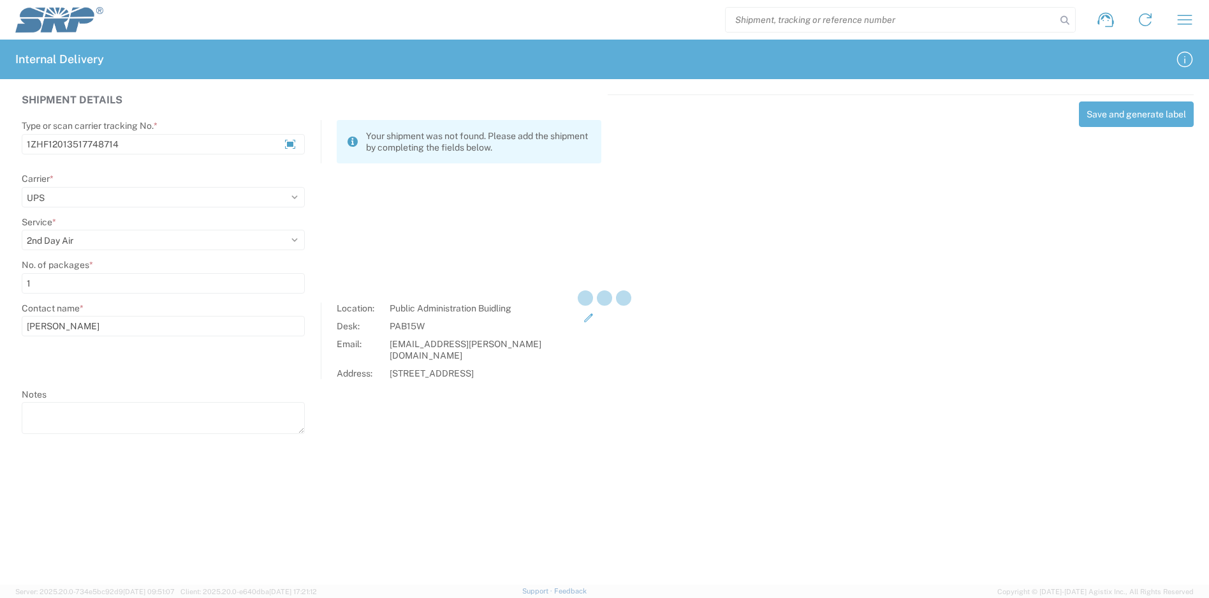
select select
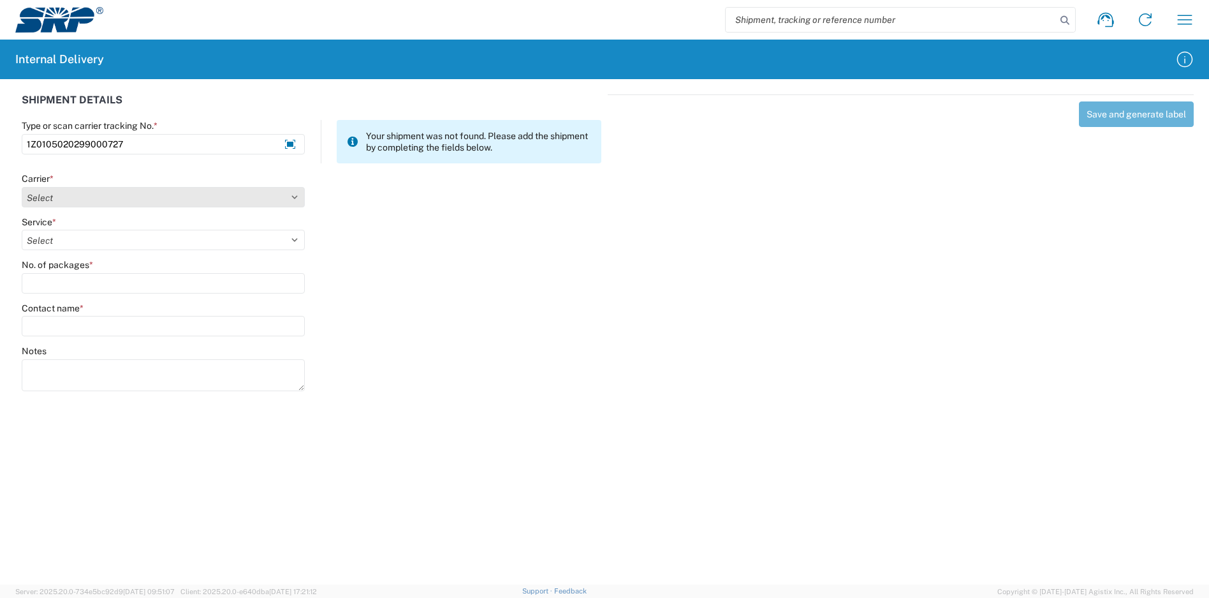
type input "1Z0105020299000727"
click at [110, 198] on select "Select Amazon Logistics ATI Trucking BC Dimerco Logistics Empire Southwest FedE…" at bounding box center [163, 197] width 283 height 20
select select "12"
click at [22, 187] on select "Select Amazon Logistics ATI Trucking BC Dimerco Logistics Empire Southwest FedE…" at bounding box center [163, 197] width 283 height 20
click at [64, 237] on select "Select 2nd Day Air 2nd Day Air A.M. 3 Day Select Basic BOUND PRINTED MATTER, UP…" at bounding box center [163, 240] width 283 height 20
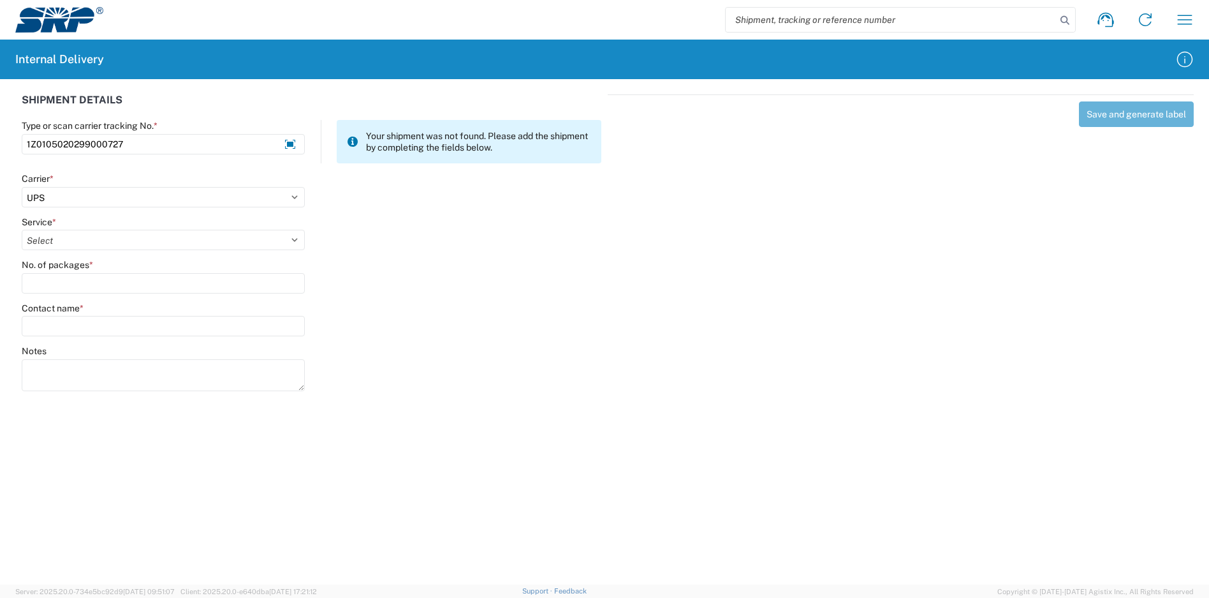
select select "42"
click at [22, 230] on select "Select 2nd Day Air 2nd Day Air A.M. 3 Day Select Basic BOUND PRINTED MATTER, UP…" at bounding box center [163, 240] width 283 height 20
click at [71, 281] on input "No. of packages *" at bounding box center [163, 283] width 283 height 20
type input "1"
click at [79, 318] on input "Contact name *" at bounding box center [163, 326] width 283 height 20
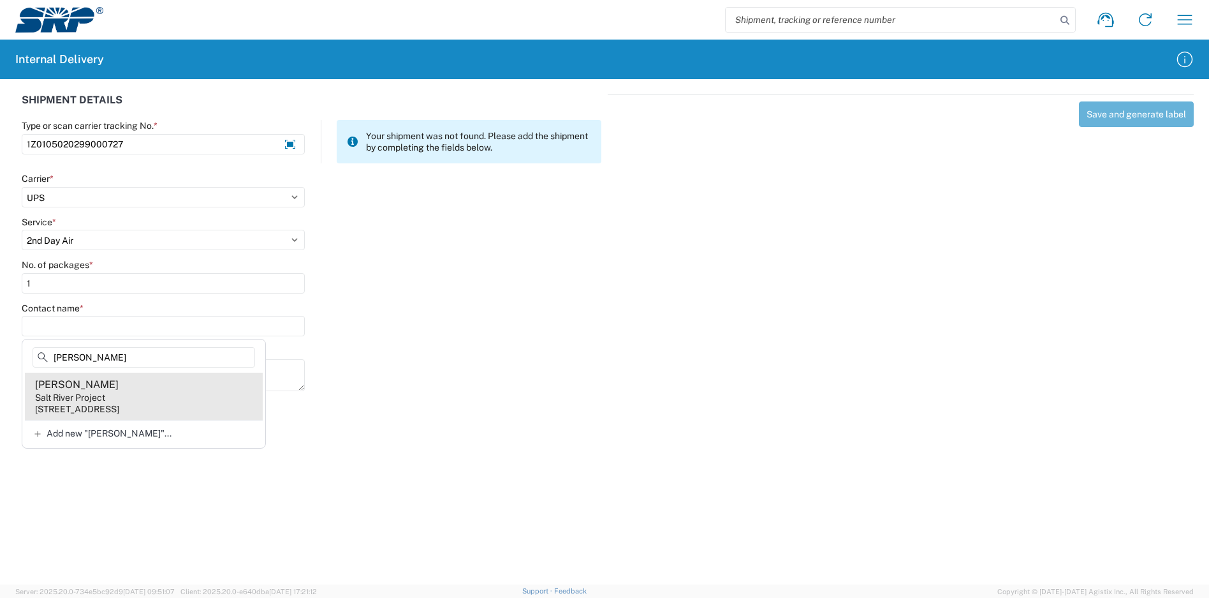
type input "[PERSON_NAME]"
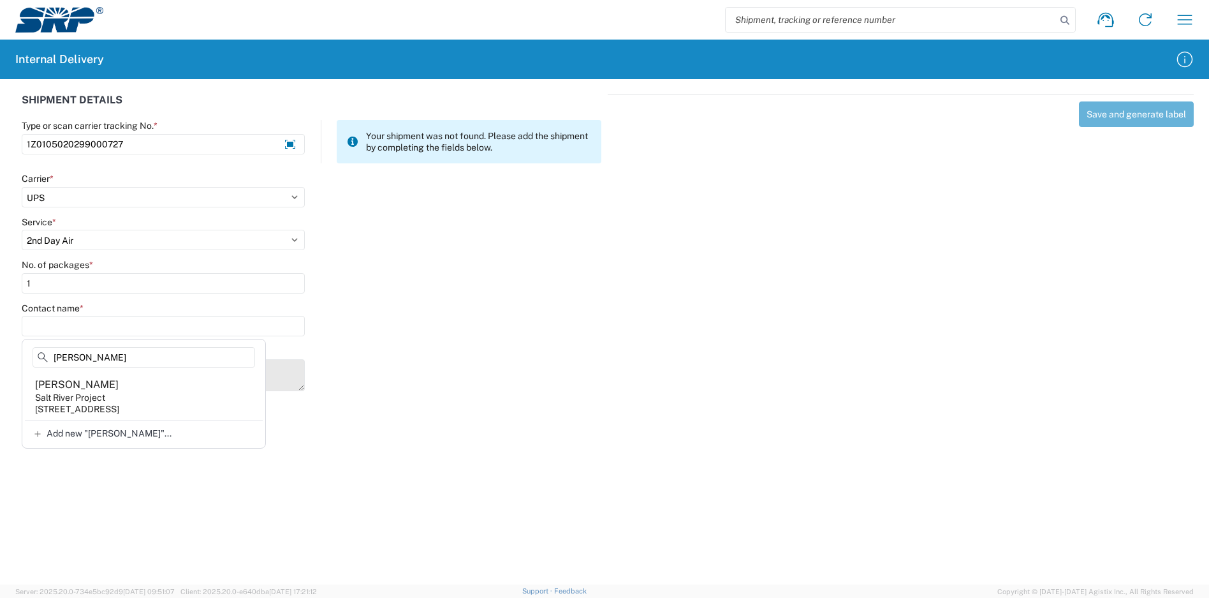
click at [84, 395] on div "Salt River Project" at bounding box center [70, 397] width 70 height 11
type input "[PERSON_NAME]"
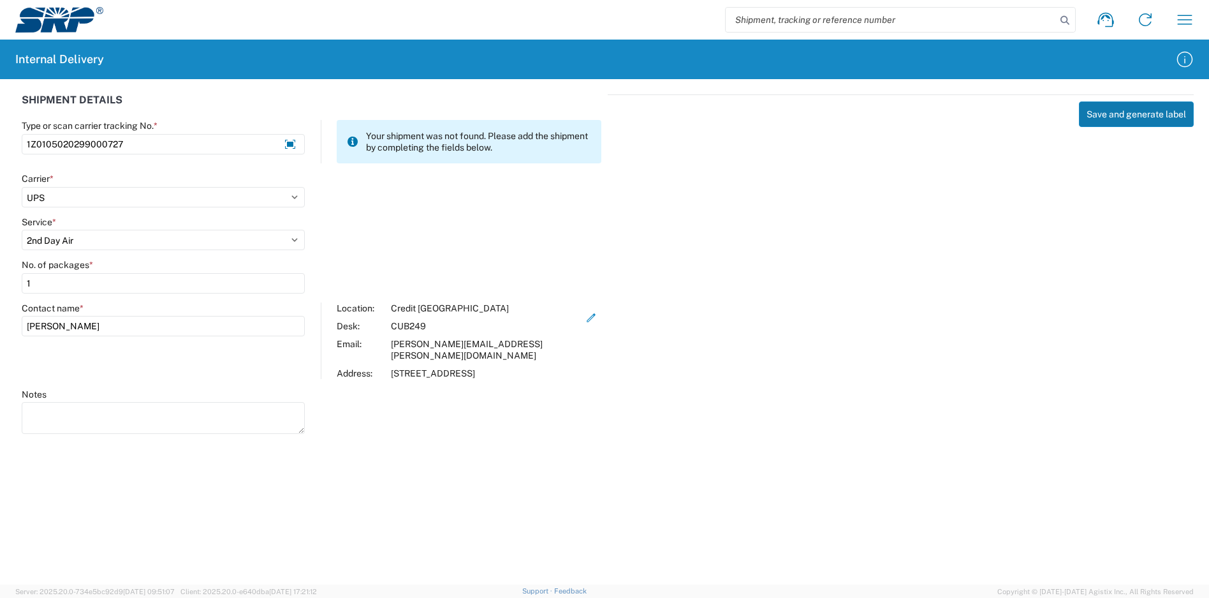
click at [1125, 114] on button "Save and generate label" at bounding box center [1136, 114] width 115 height 26
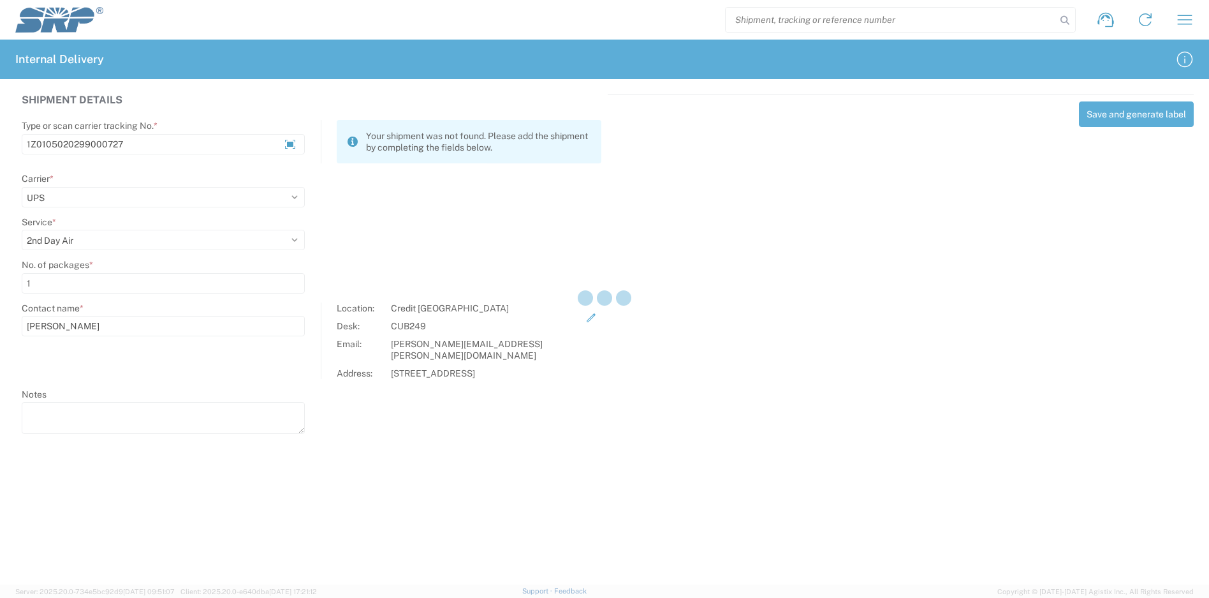
select select
